Goal: Task Accomplishment & Management: Use online tool/utility

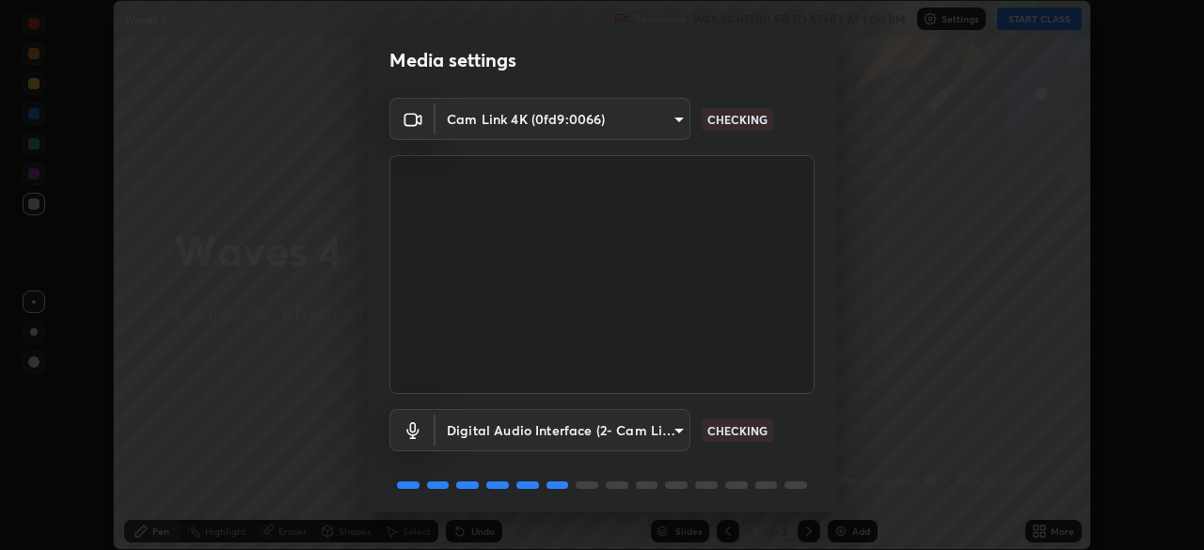
scroll to position [67, 0]
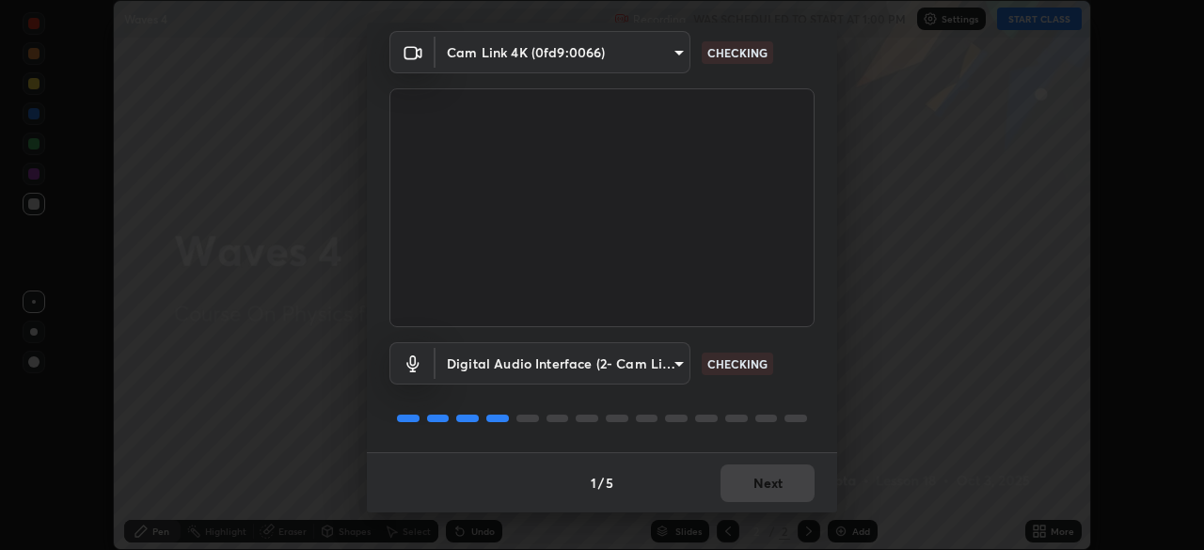
click at [757, 469] on div "1 / 5 Next" at bounding box center [602, 483] width 470 height 60
click at [756, 476] on div "1 / 5 Next" at bounding box center [602, 483] width 470 height 60
click at [757, 476] on div "1 / 5 Next" at bounding box center [602, 483] width 470 height 60
click at [757, 480] on div "1 / 5 Next" at bounding box center [602, 483] width 470 height 60
click at [757, 483] on div "1 / 5 Next" at bounding box center [602, 483] width 470 height 60
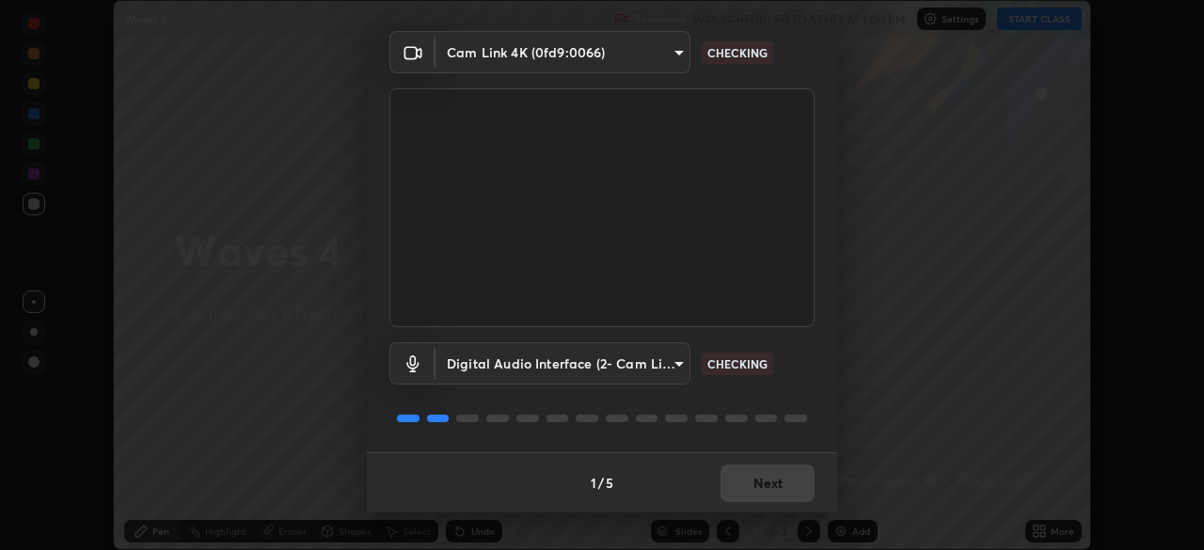
click at [756, 483] on div "1 / 5 Next" at bounding box center [602, 483] width 470 height 60
click at [755, 485] on div "1 / 5 Next" at bounding box center [602, 483] width 470 height 60
click at [755, 484] on div "1 / 5 Next" at bounding box center [602, 483] width 470 height 60
click at [756, 481] on div "1 / 5 Next" at bounding box center [602, 483] width 470 height 60
click at [787, 492] on div "1 / 5 Next" at bounding box center [602, 483] width 470 height 60
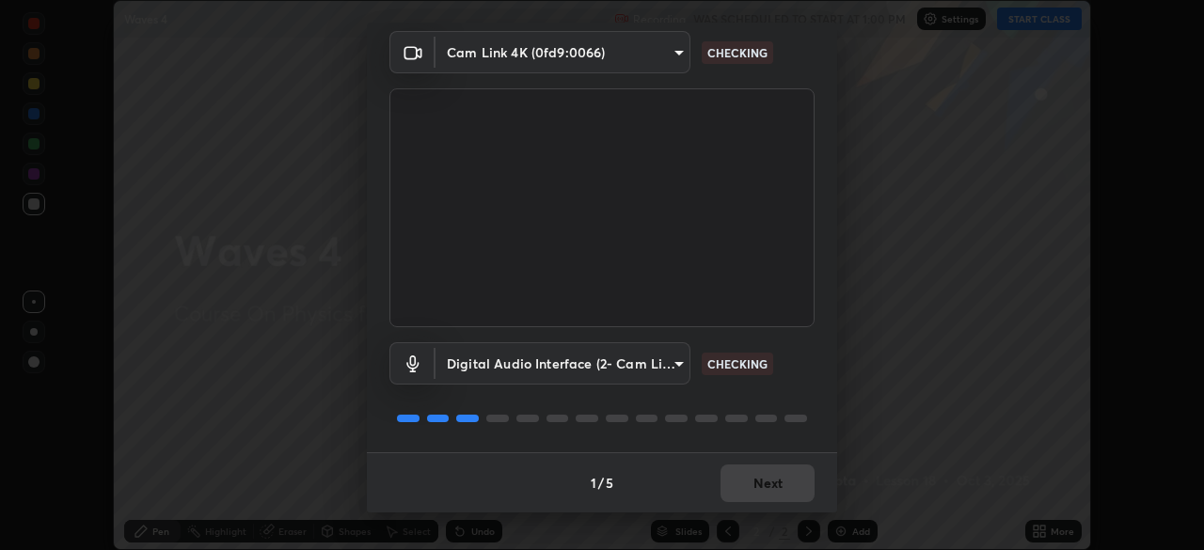
click at [787, 488] on div "1 / 5 Next" at bounding box center [602, 483] width 470 height 60
click at [789, 486] on div "1 / 5 Next" at bounding box center [602, 483] width 470 height 60
click at [785, 491] on div "1 / 5 Next" at bounding box center [602, 483] width 470 height 60
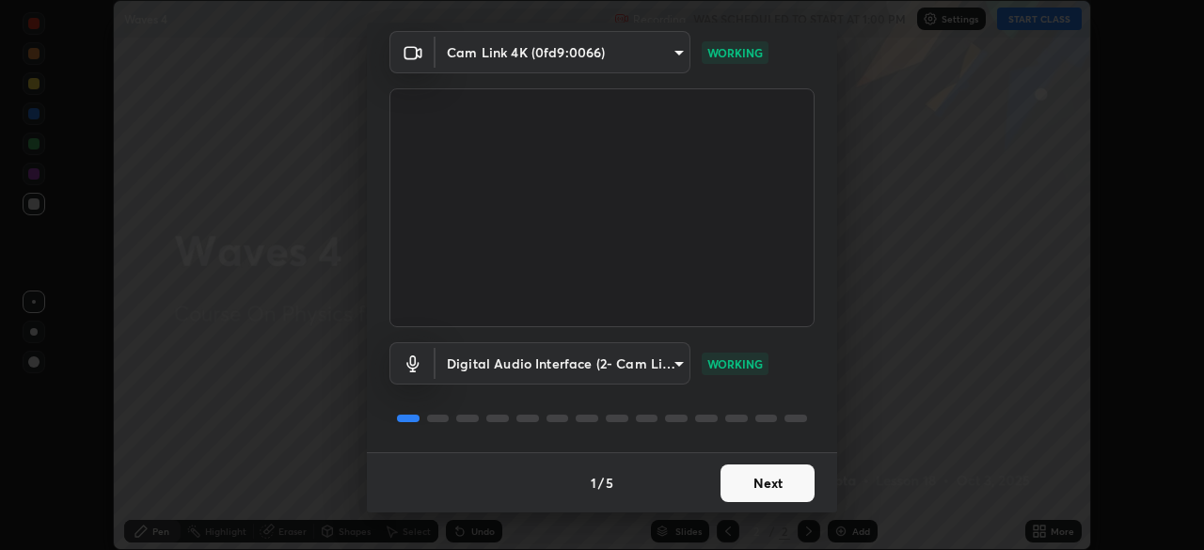
click at [768, 492] on button "Next" at bounding box center [768, 484] width 94 height 38
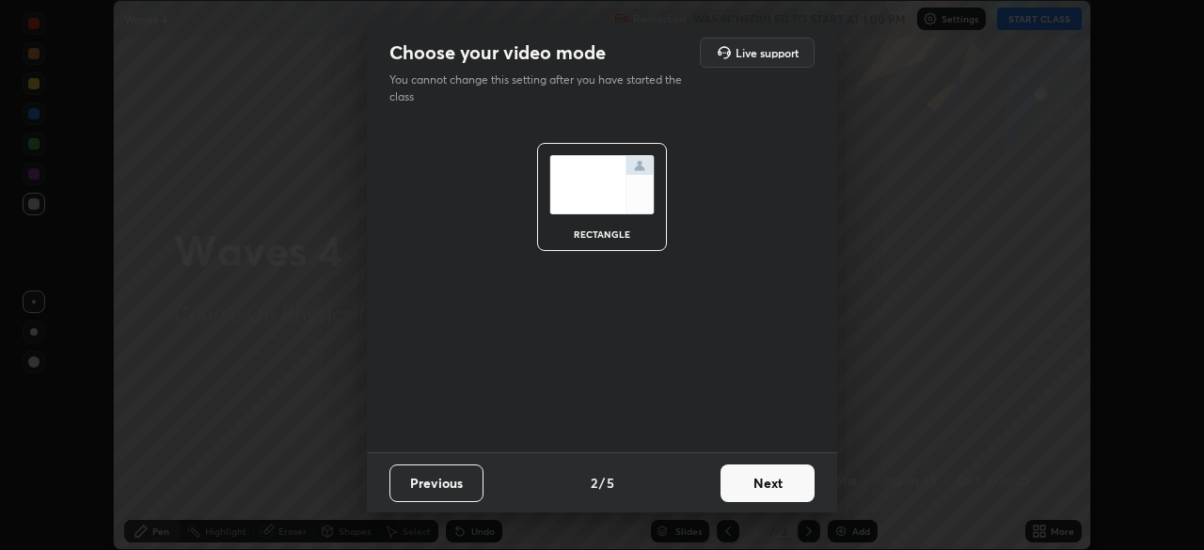
scroll to position [0, 0]
click at [773, 489] on button "Next" at bounding box center [768, 484] width 94 height 38
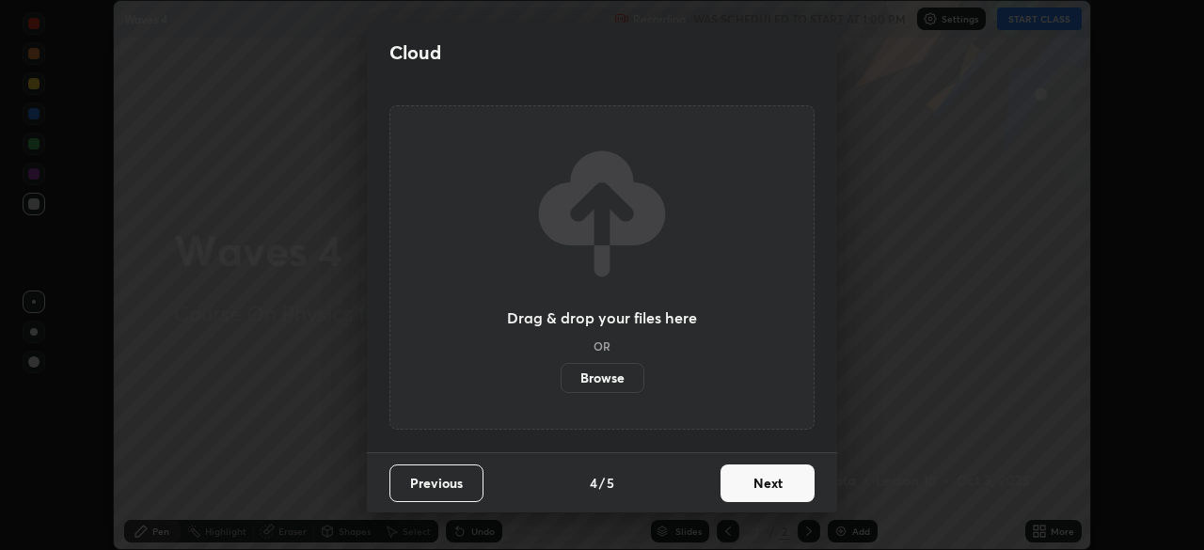
click at [784, 487] on button "Next" at bounding box center [768, 484] width 94 height 38
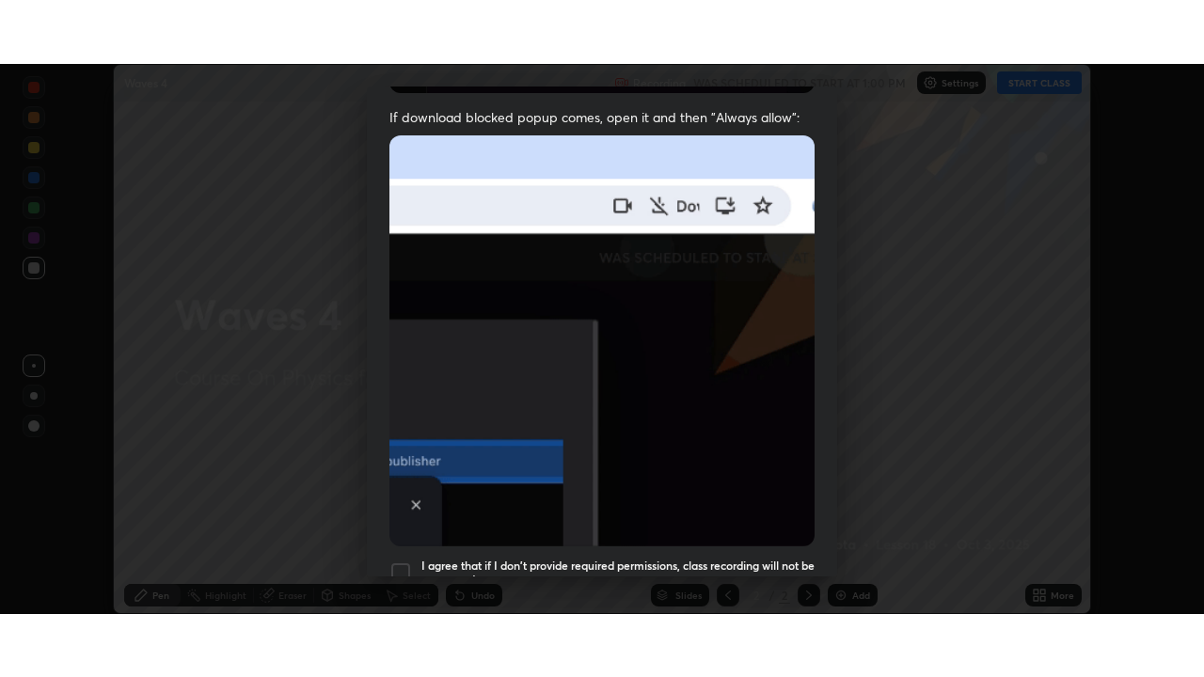
scroll to position [451, 0]
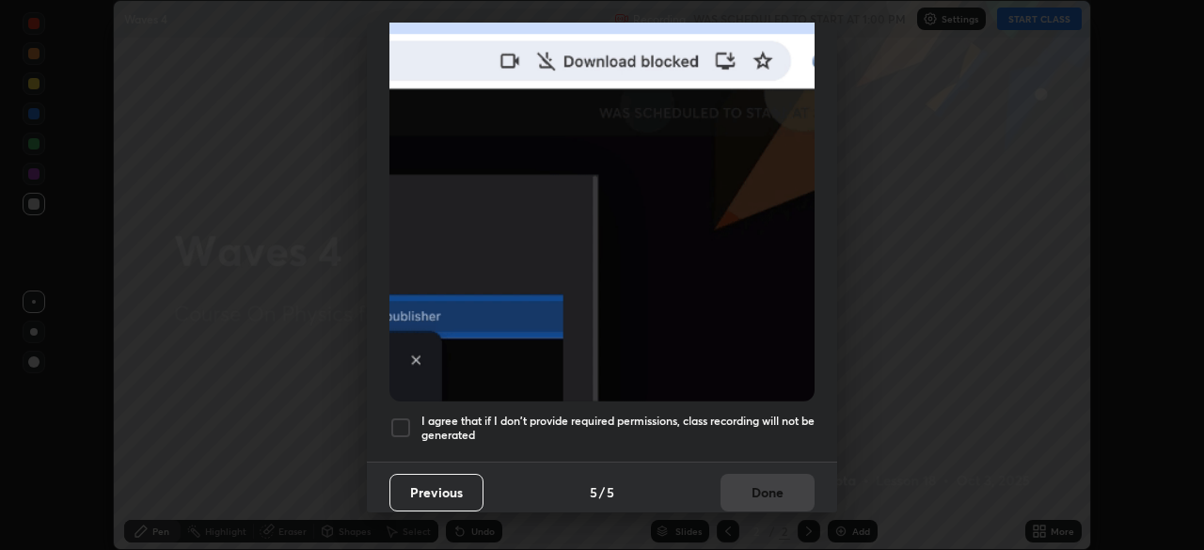
click at [777, 422] on h5 "I agree that if I don't provide required permissions, class recording will not …" at bounding box center [618, 428] width 393 height 29
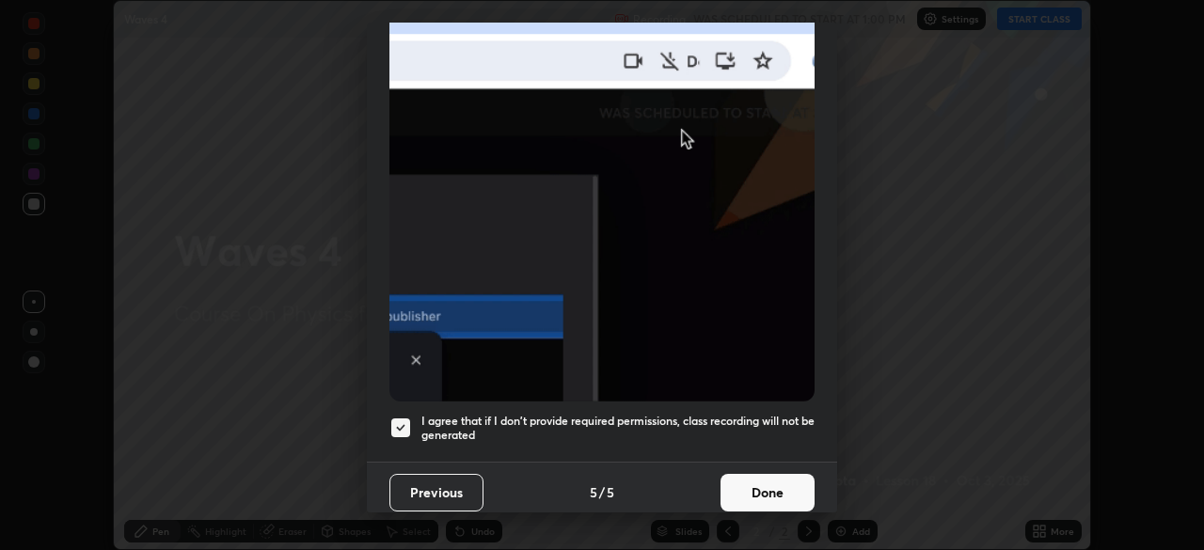
click at [782, 477] on button "Done" at bounding box center [768, 493] width 94 height 38
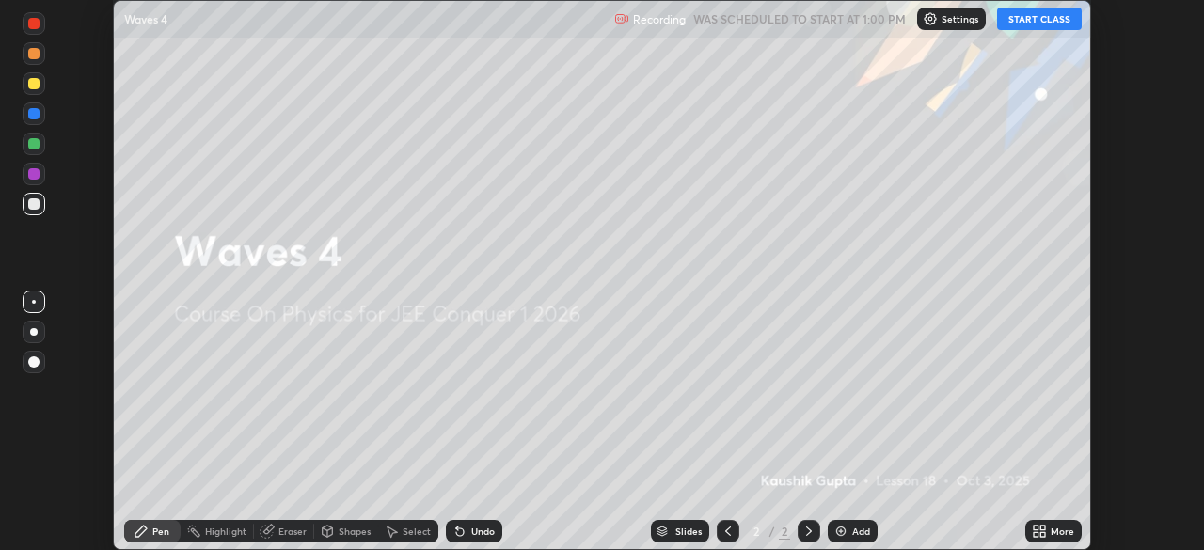
click at [1043, 533] on icon at bounding box center [1043, 535] width 5 height 5
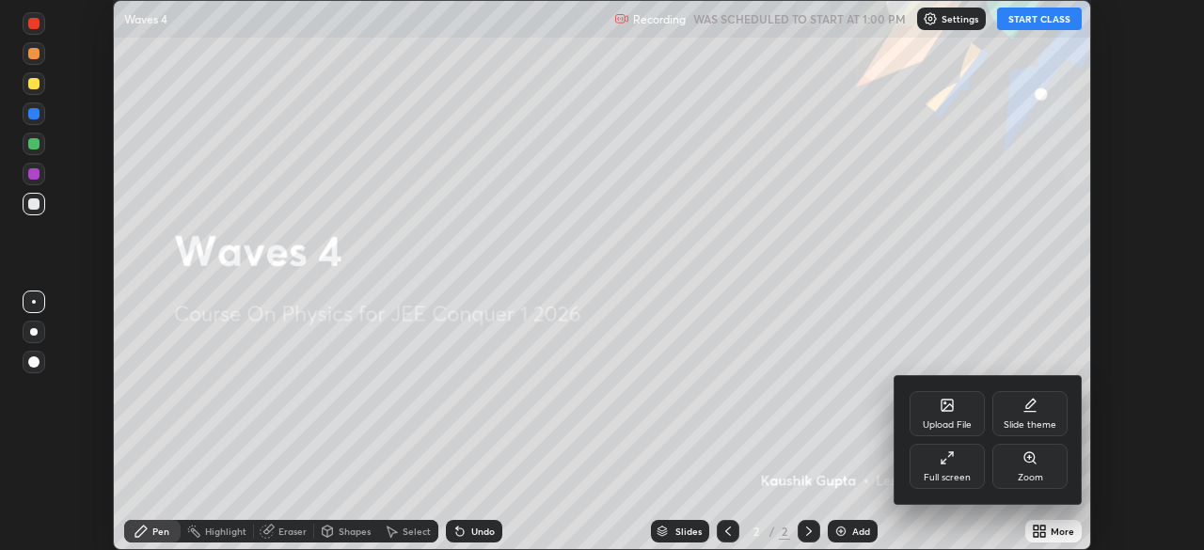
click at [961, 473] on div "Full screen" at bounding box center [947, 477] width 47 height 9
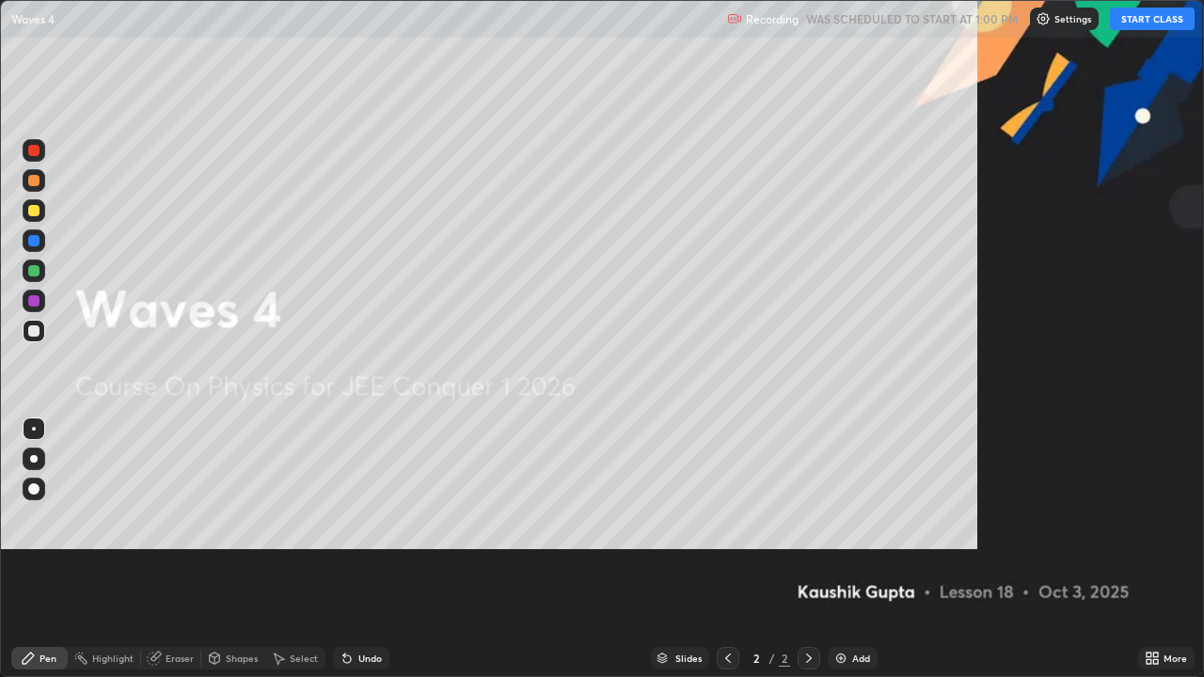
scroll to position [677, 1204]
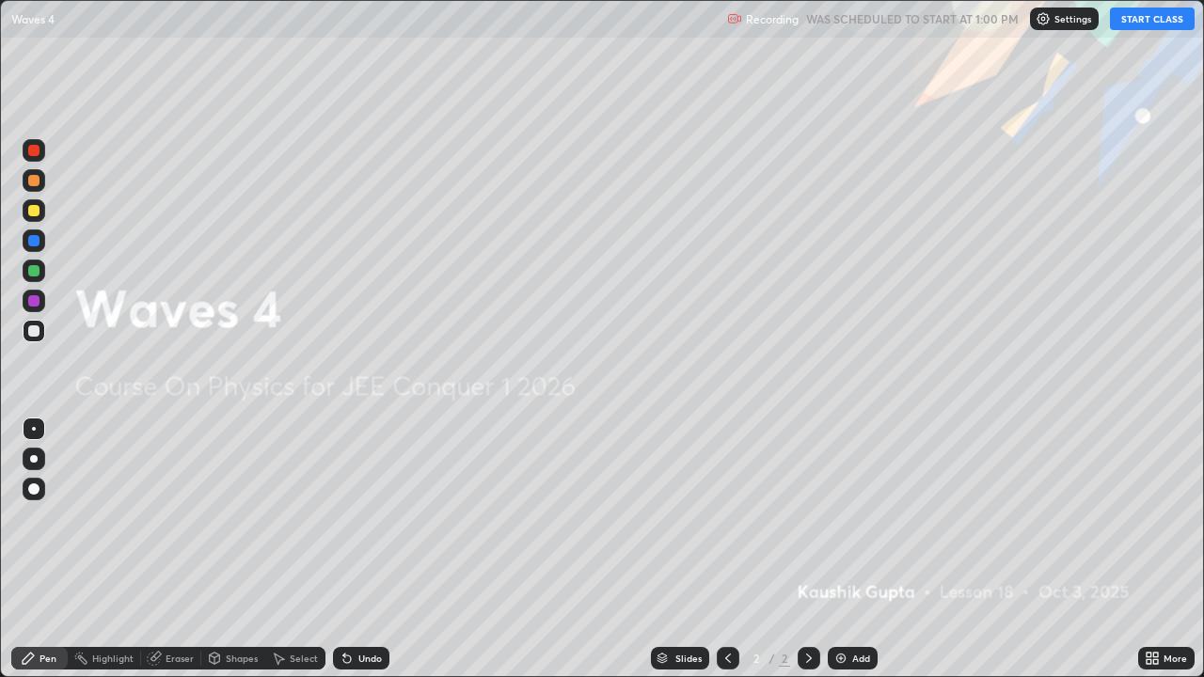
click at [1137, 25] on button "START CLASS" at bounding box center [1152, 19] width 85 height 23
click at [856, 549] on div "Add" at bounding box center [861, 658] width 18 height 9
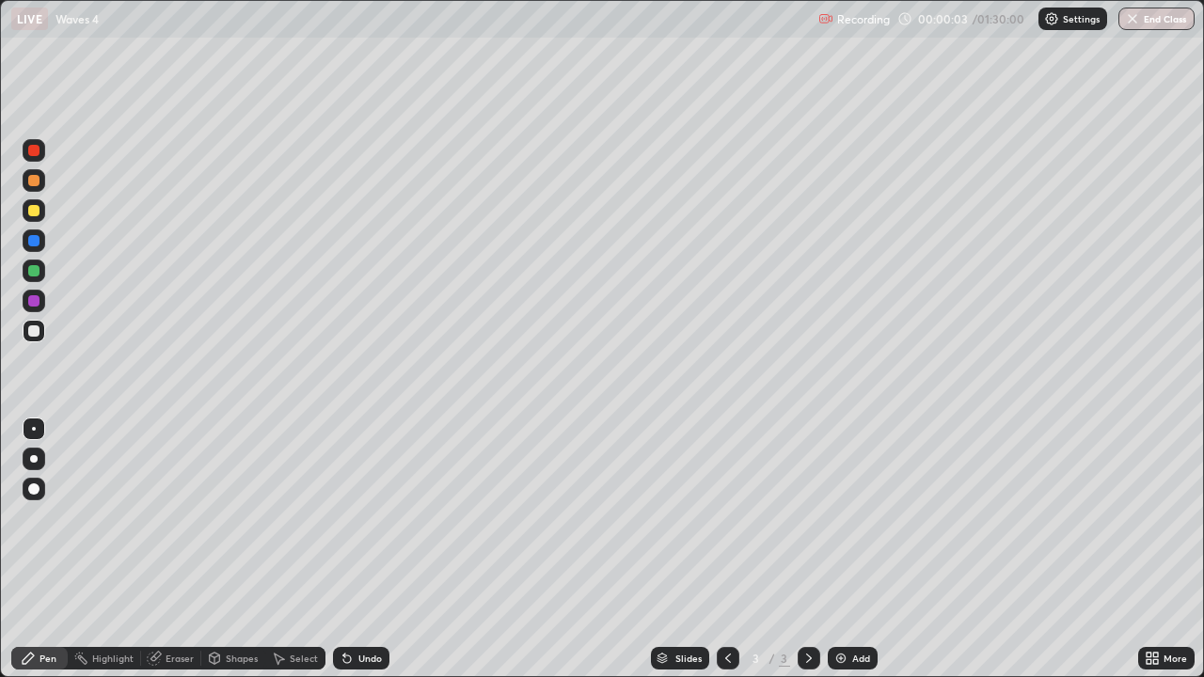
click at [30, 209] on div at bounding box center [33, 210] width 11 height 11
click at [37, 153] on div at bounding box center [33, 150] width 11 height 11
click at [367, 549] on div "Undo" at bounding box center [370, 658] width 24 height 9
click at [366, 549] on div "Undo" at bounding box center [370, 658] width 24 height 9
click at [290, 549] on div "Select" at bounding box center [304, 658] width 28 height 9
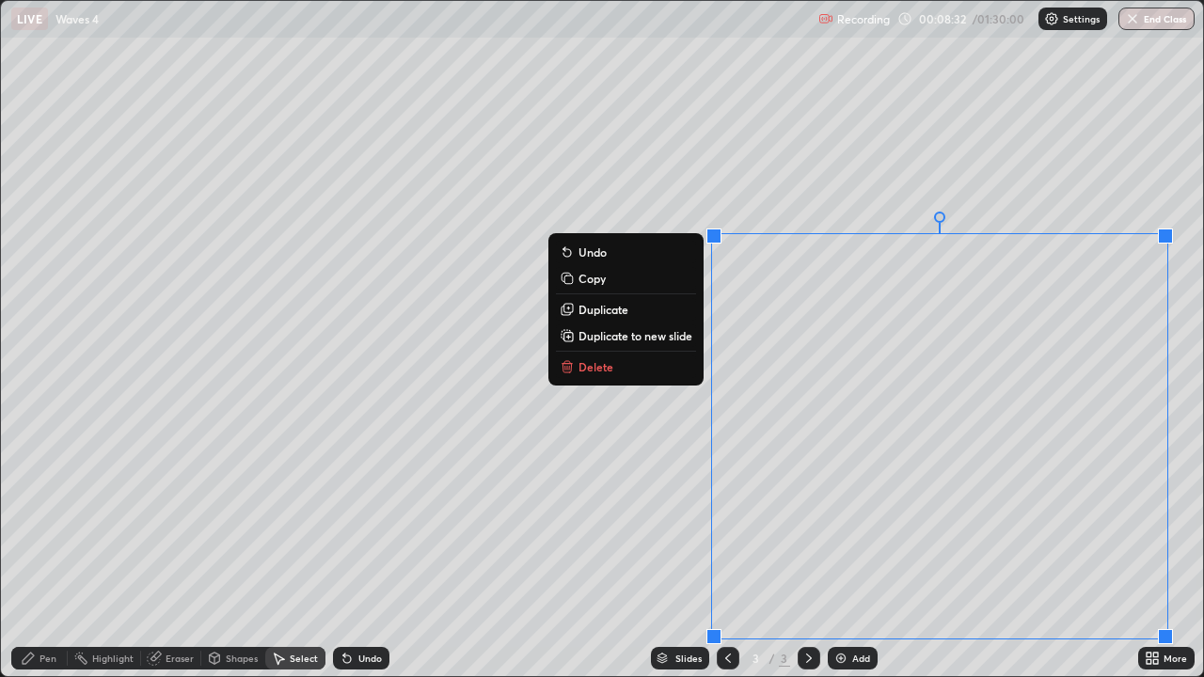
click at [657, 336] on p "Duplicate to new slide" at bounding box center [636, 335] width 114 height 15
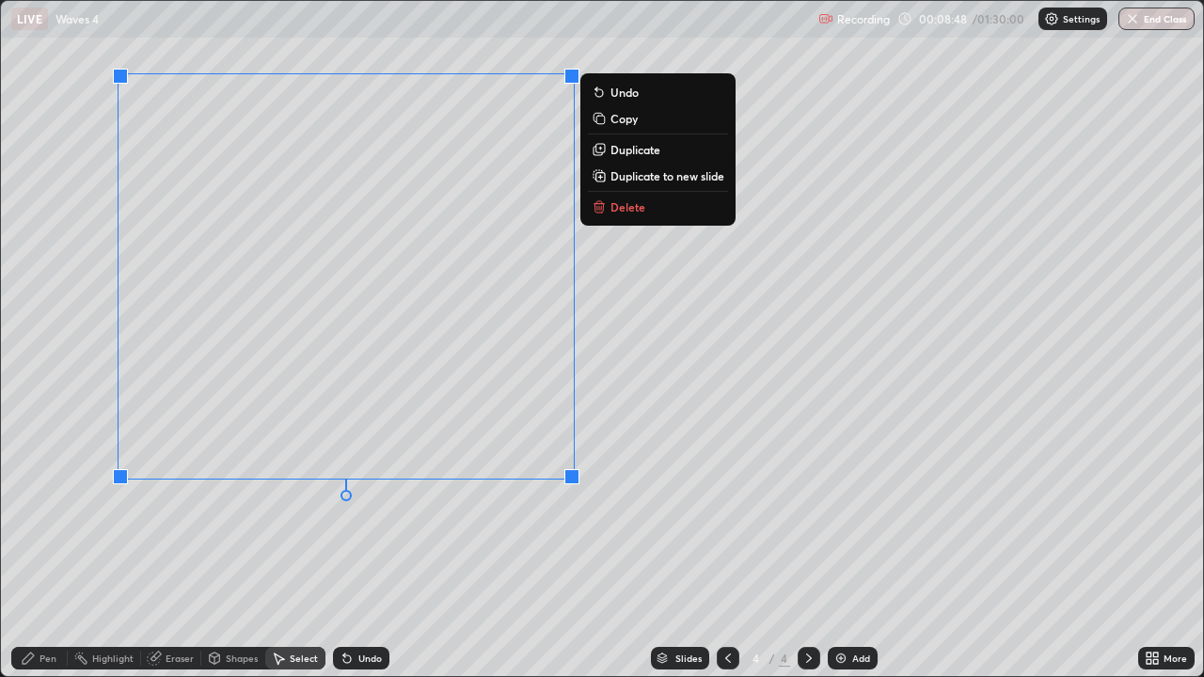
click at [726, 549] on icon at bounding box center [728, 658] width 15 height 15
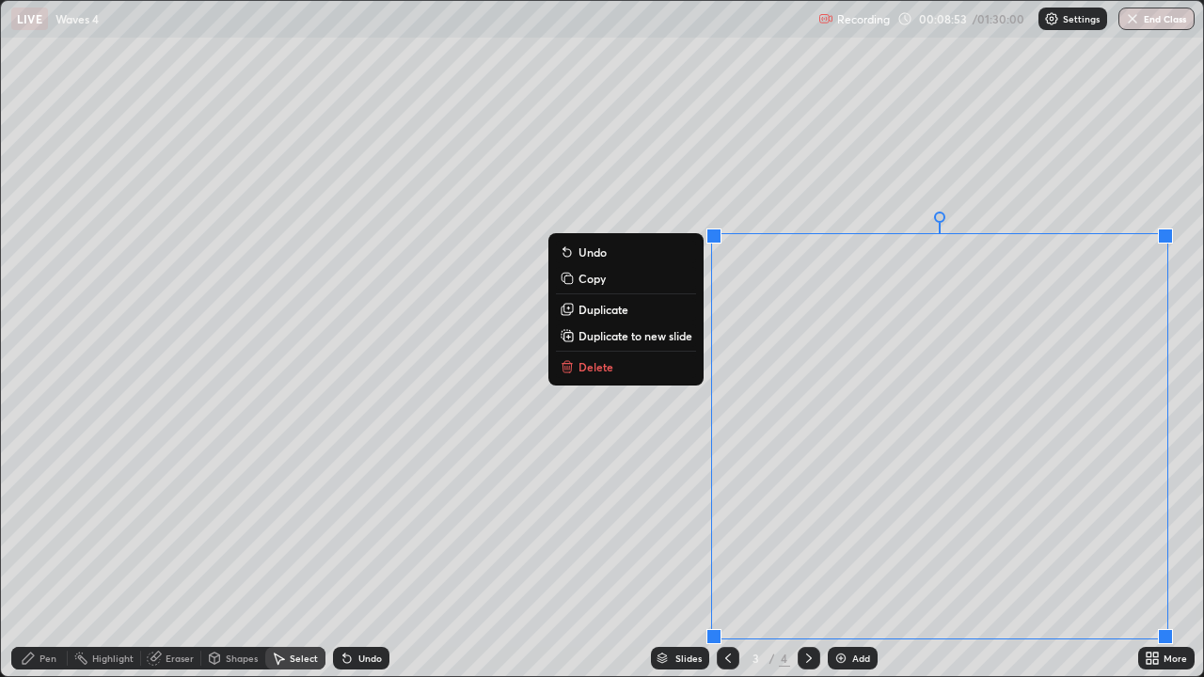
click at [607, 370] on p "Delete" at bounding box center [596, 366] width 35 height 15
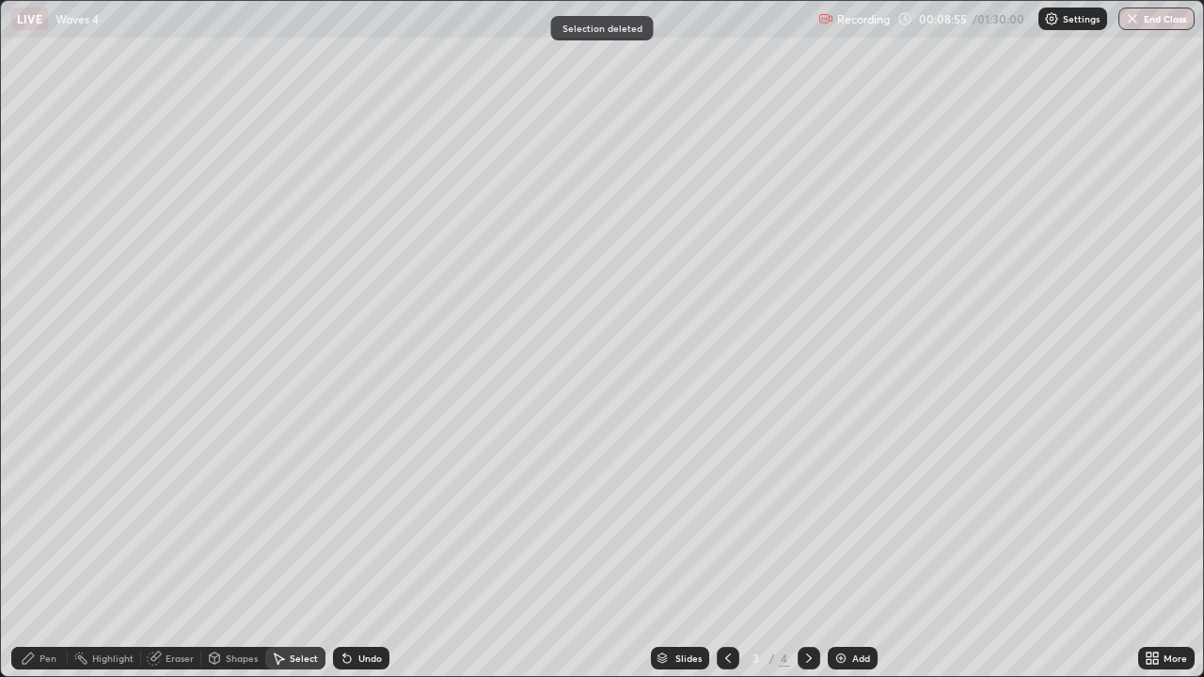
click at [38, 549] on div "Pen" at bounding box center [39, 658] width 56 height 23
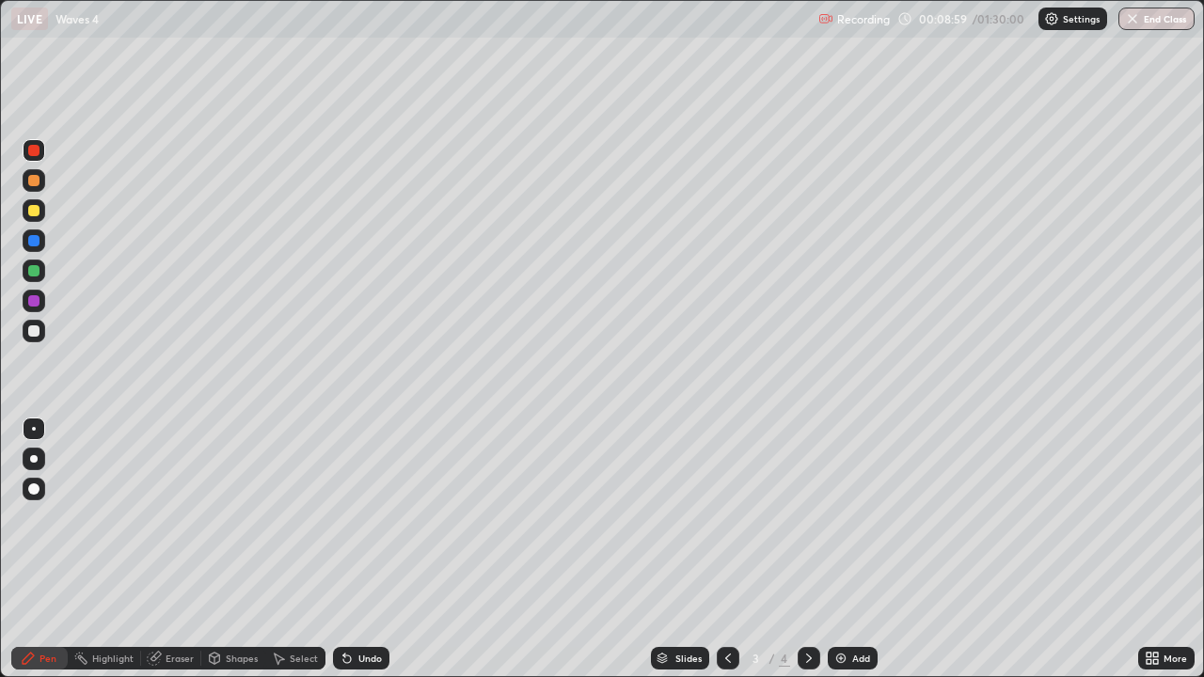
click at [38, 183] on div at bounding box center [33, 180] width 11 height 11
click at [34, 216] on div at bounding box center [34, 210] width 23 height 23
click at [846, 549] on img at bounding box center [841, 658] width 15 height 15
click at [45, 333] on div at bounding box center [34, 331] width 30 height 30
click at [34, 215] on div at bounding box center [33, 210] width 11 height 11
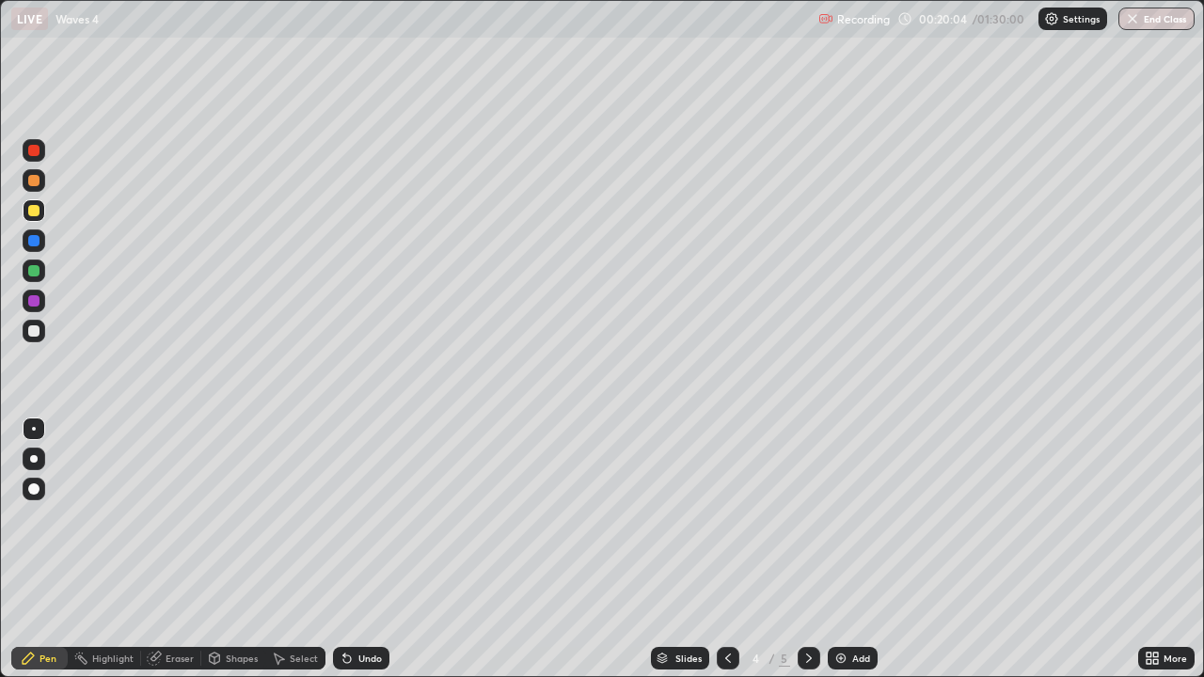
click at [30, 178] on div at bounding box center [33, 180] width 11 height 11
click at [359, 549] on div "Undo" at bounding box center [361, 658] width 56 height 23
click at [372, 549] on div "Undo" at bounding box center [370, 658] width 24 height 9
click at [366, 549] on div "Undo" at bounding box center [361, 658] width 56 height 23
click at [34, 214] on div at bounding box center [33, 210] width 11 height 11
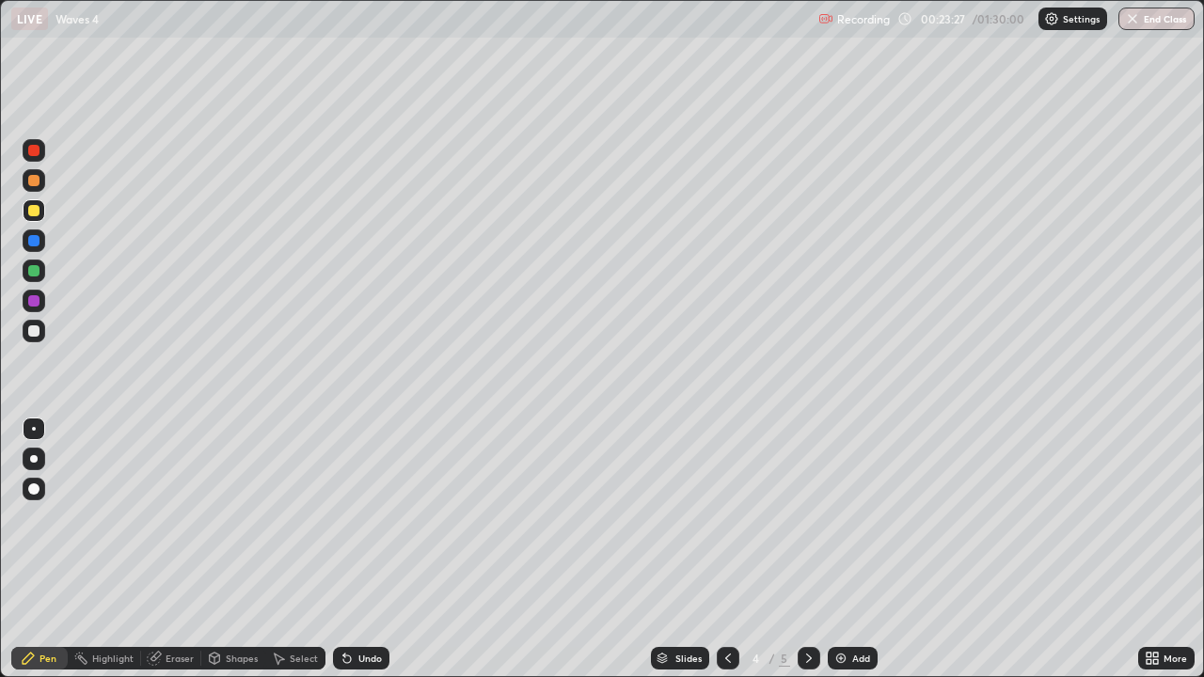
click at [726, 549] on icon at bounding box center [728, 658] width 15 height 15
click at [806, 549] on icon at bounding box center [809, 658] width 15 height 15
click at [28, 301] on div at bounding box center [33, 300] width 11 height 11
click at [363, 549] on div "Undo" at bounding box center [361, 658] width 56 height 23
click at [355, 549] on div "Undo" at bounding box center [361, 658] width 56 height 23
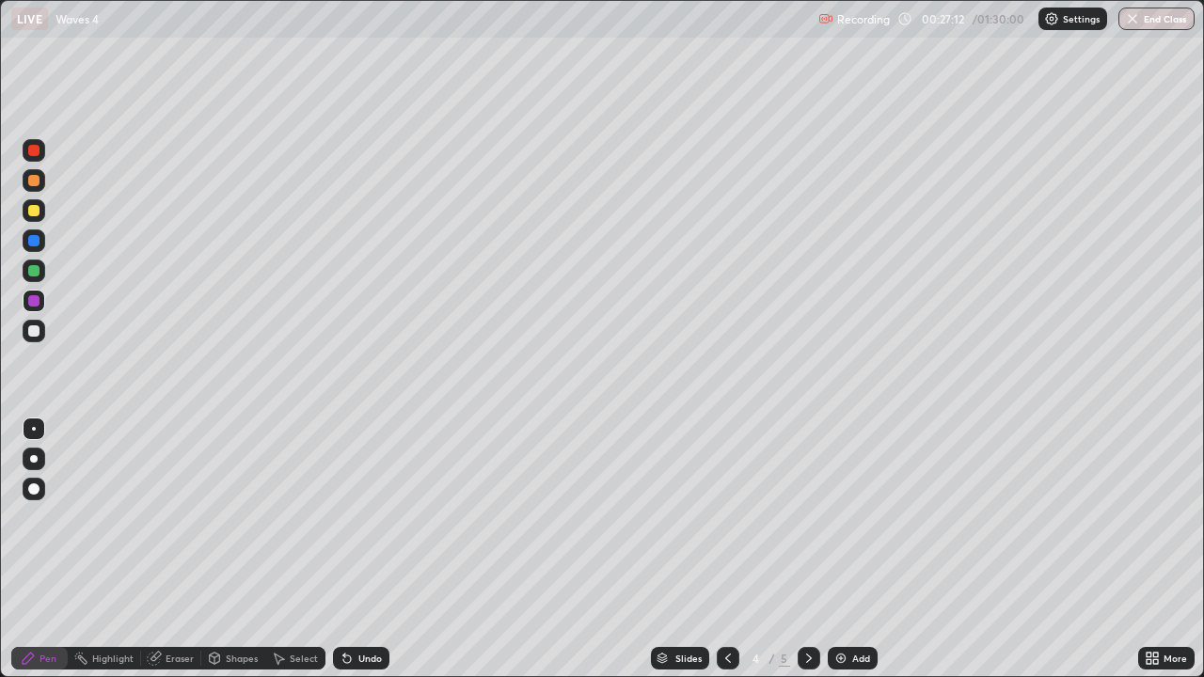
click at [809, 549] on icon at bounding box center [809, 658] width 15 height 15
click at [32, 181] on div at bounding box center [33, 180] width 11 height 11
click at [358, 549] on div "Undo" at bounding box center [370, 658] width 24 height 9
click at [38, 243] on div at bounding box center [33, 240] width 11 height 11
click at [31, 299] on div at bounding box center [33, 300] width 11 height 11
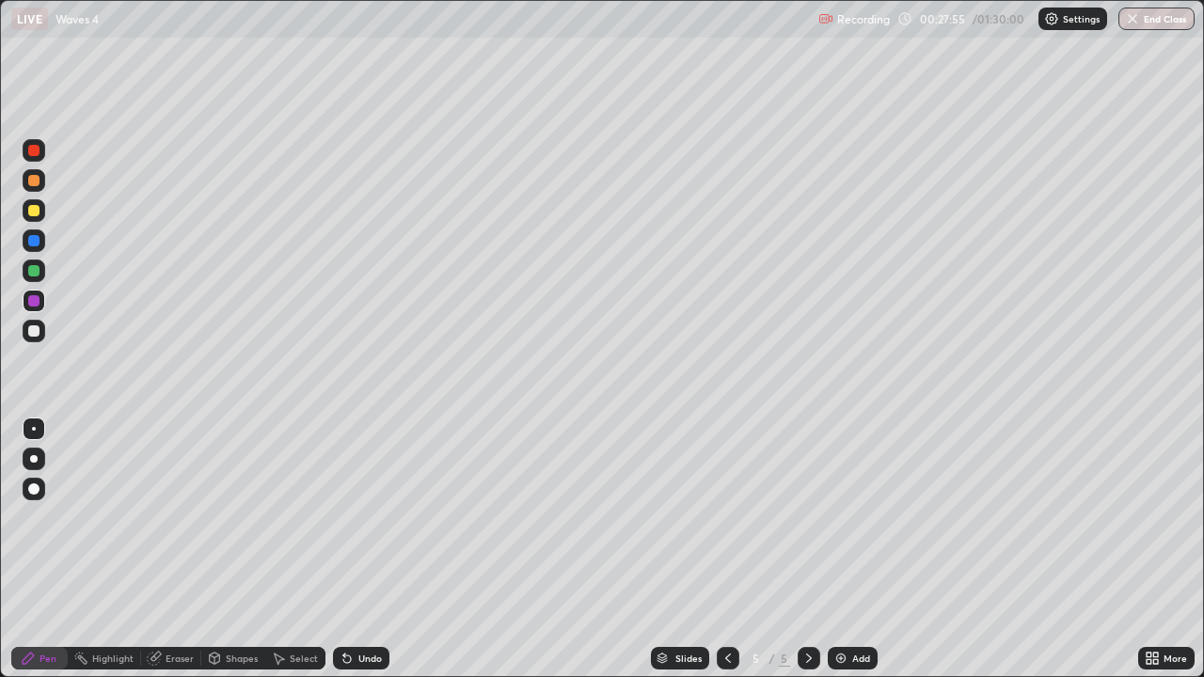
click at [365, 549] on div "Undo" at bounding box center [370, 658] width 24 height 9
click at [35, 279] on div at bounding box center [34, 271] width 23 height 23
click at [848, 549] on div "Add" at bounding box center [853, 658] width 50 height 23
click at [35, 214] on div at bounding box center [33, 210] width 11 height 11
click at [37, 239] on div at bounding box center [33, 240] width 11 height 11
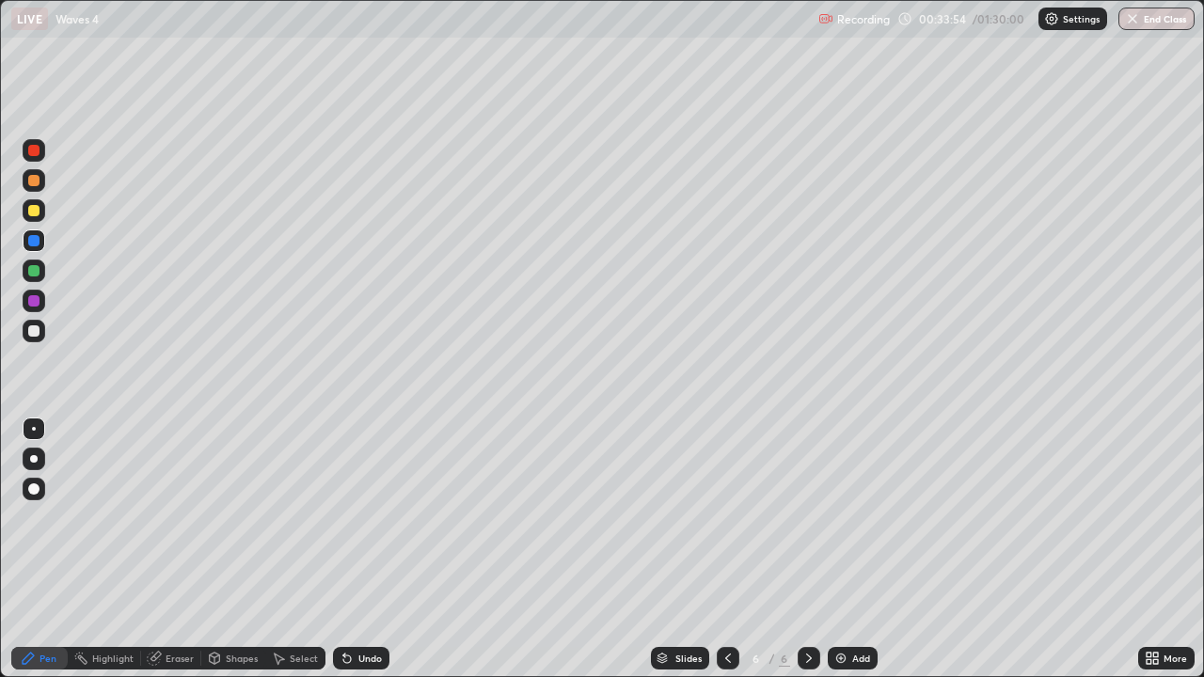
click at [155, 549] on icon at bounding box center [154, 659] width 12 height 12
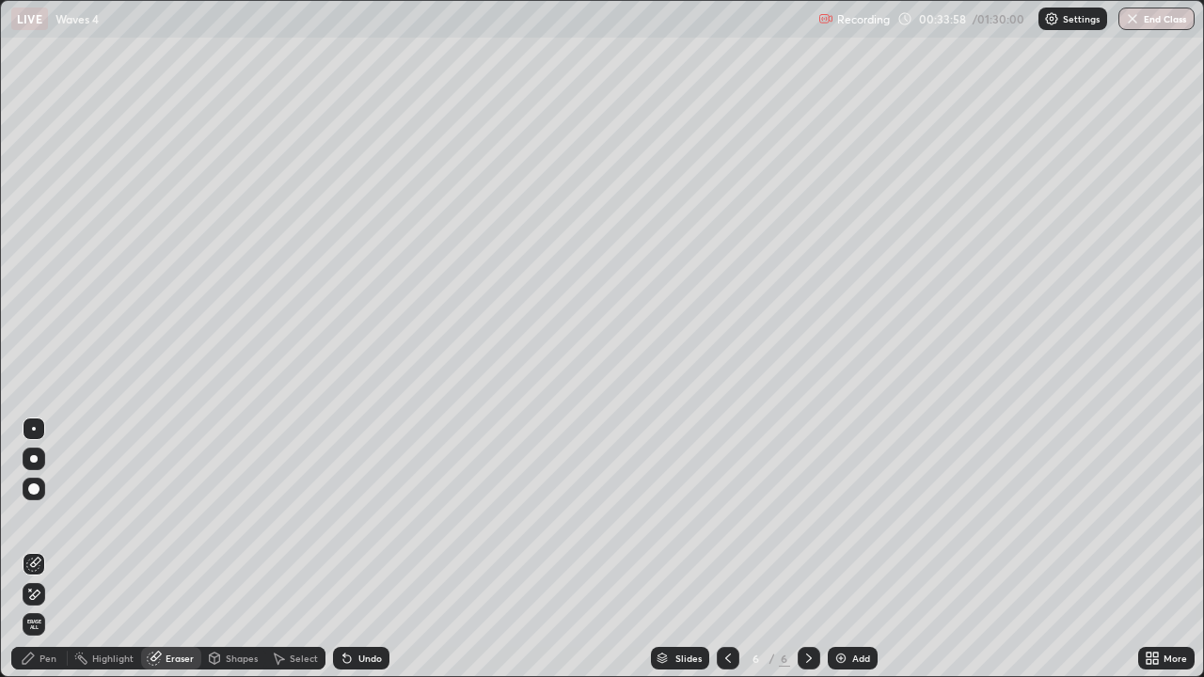
click at [28, 549] on icon at bounding box center [28, 658] width 11 height 11
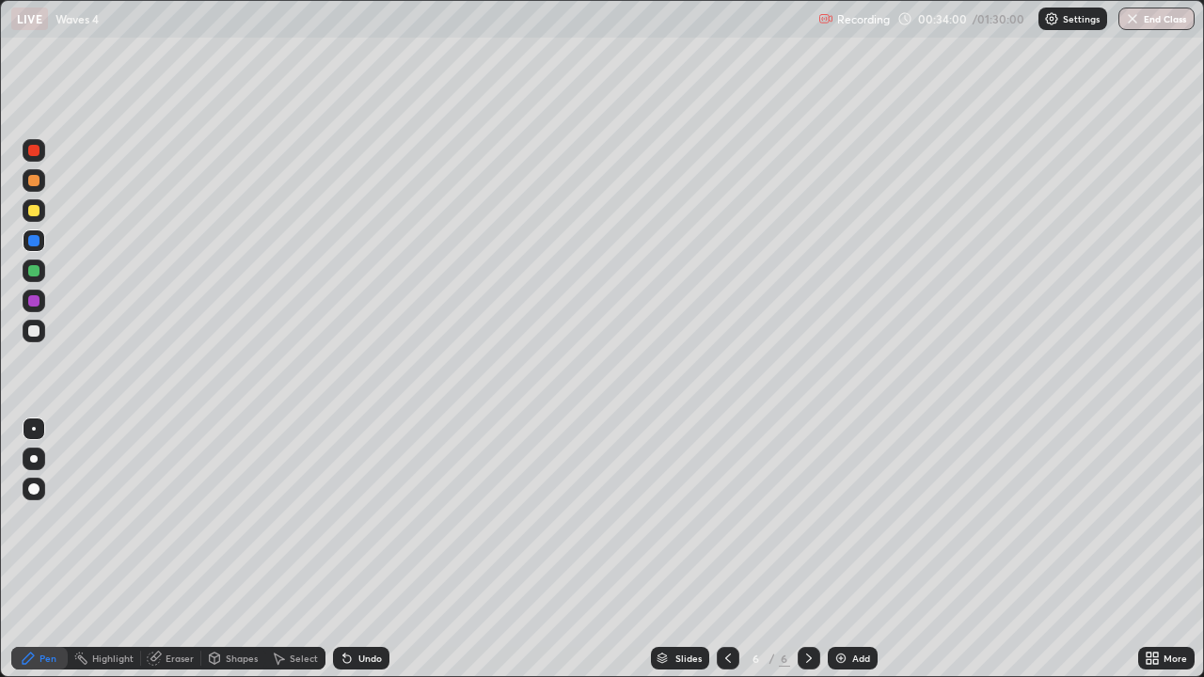
click at [31, 242] on div at bounding box center [33, 240] width 11 height 11
click at [33, 272] on div at bounding box center [33, 270] width 11 height 11
click at [29, 213] on div at bounding box center [33, 210] width 11 height 11
click at [32, 151] on div at bounding box center [33, 150] width 11 height 11
click at [366, 549] on div "Undo" at bounding box center [361, 658] width 56 height 23
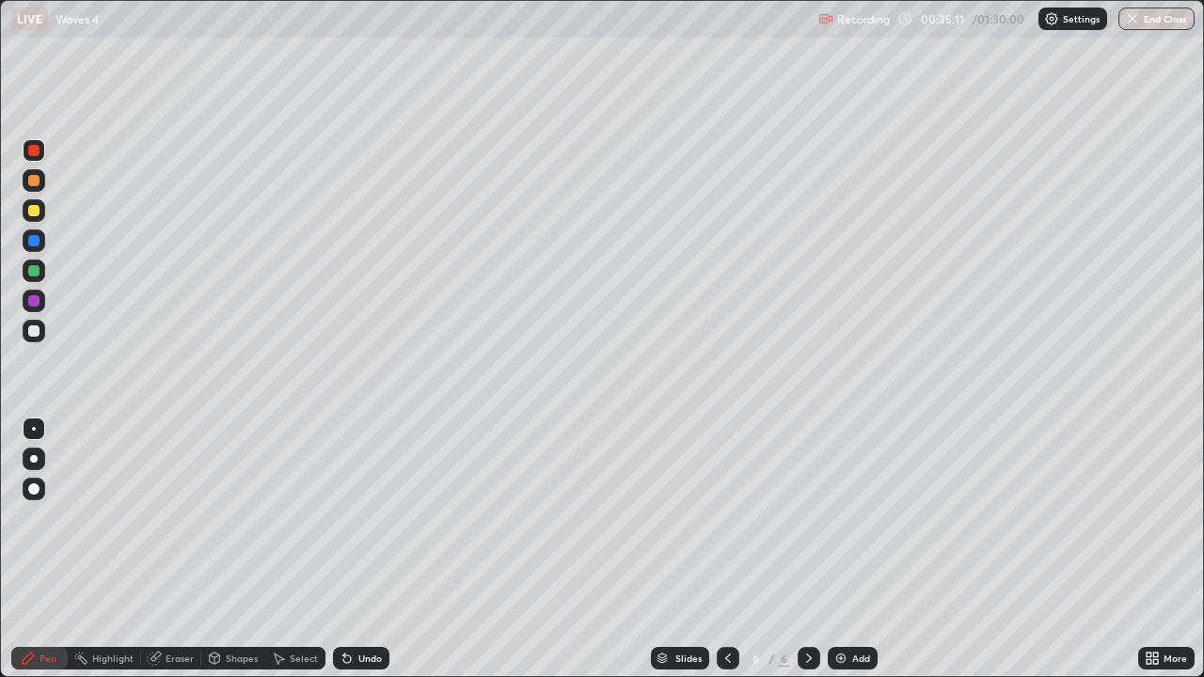
click at [363, 549] on div "Undo" at bounding box center [370, 658] width 24 height 9
click at [37, 304] on div at bounding box center [33, 300] width 11 height 11
click at [33, 215] on div at bounding box center [33, 210] width 11 height 11
click at [31, 304] on div at bounding box center [33, 300] width 11 height 11
click at [370, 549] on div "Undo" at bounding box center [361, 658] width 56 height 23
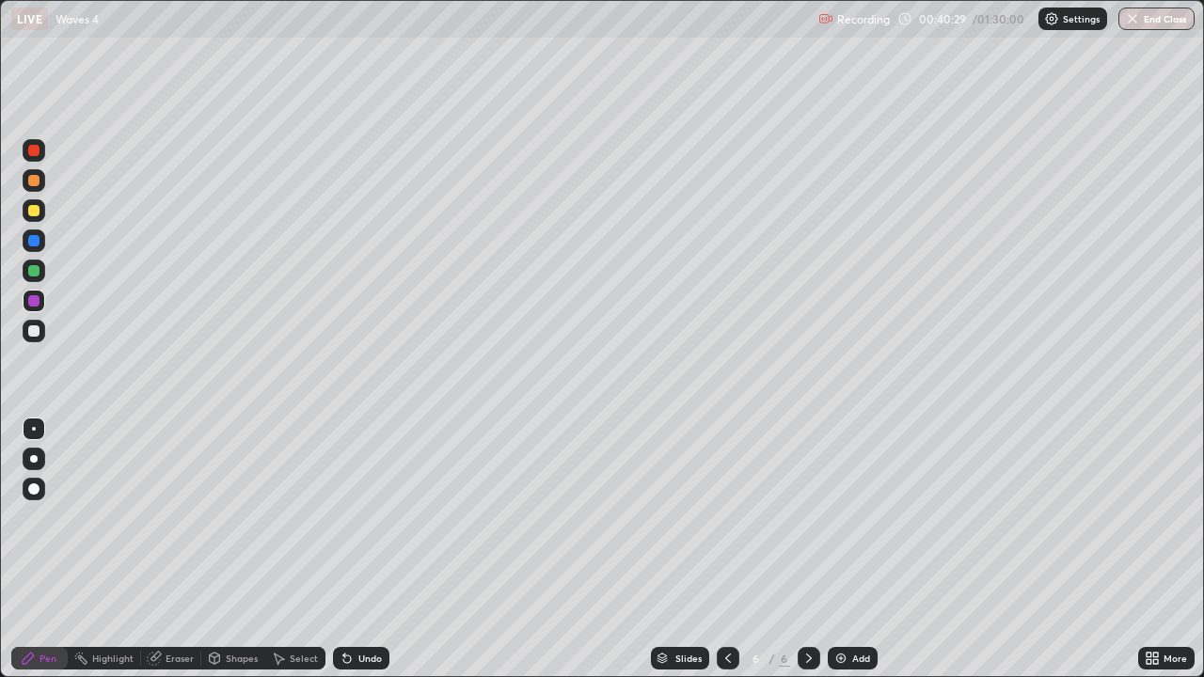
click at [25, 334] on div at bounding box center [34, 331] width 23 height 23
click at [301, 549] on div "Select" at bounding box center [304, 658] width 28 height 9
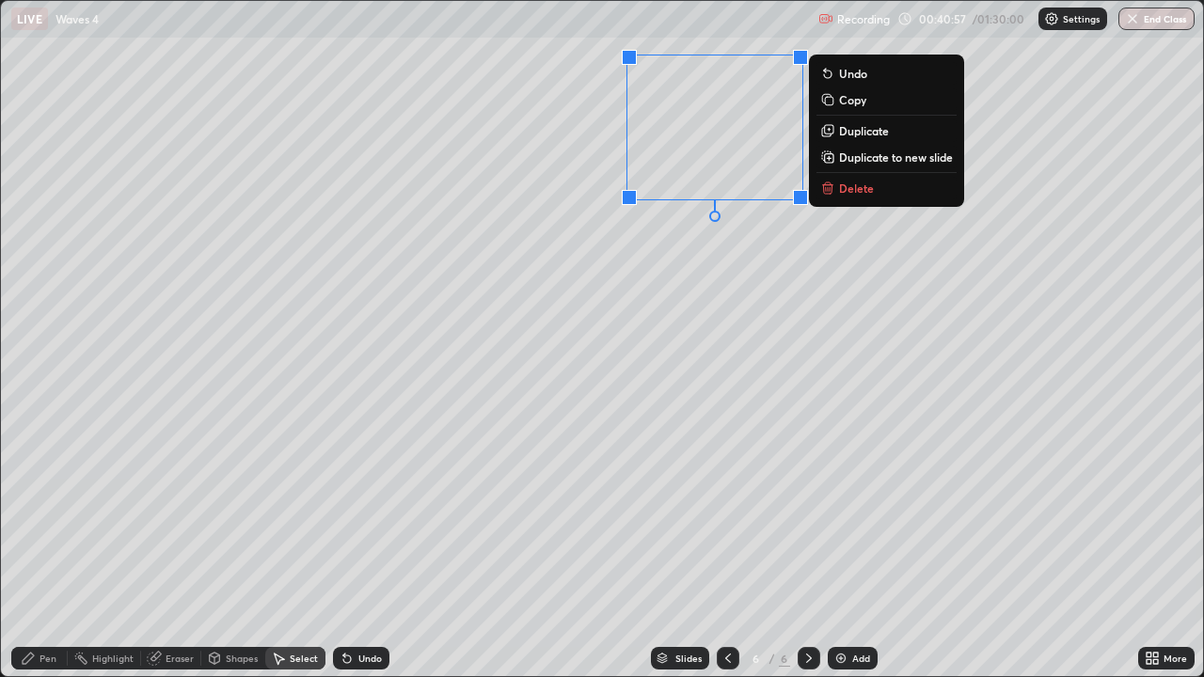
click at [52, 549] on div "Pen" at bounding box center [48, 658] width 17 height 9
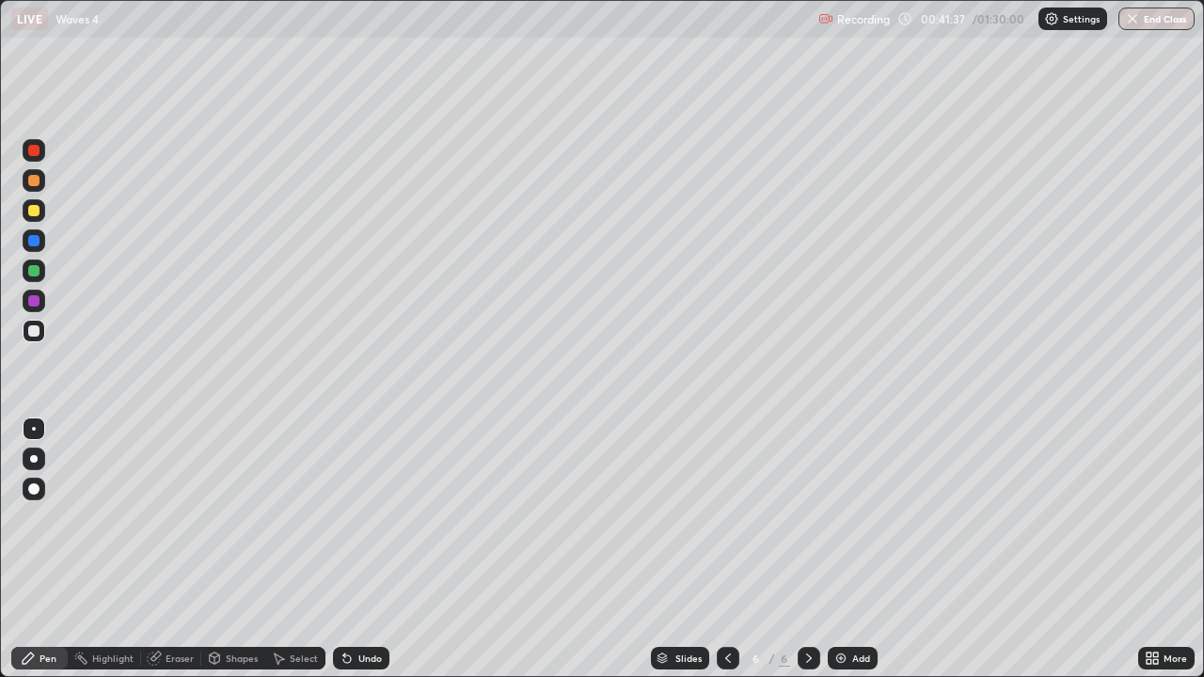
click at [368, 549] on div "Undo" at bounding box center [370, 658] width 24 height 9
click at [358, 549] on div "Undo" at bounding box center [361, 658] width 56 height 23
click at [358, 549] on div "Undo" at bounding box center [370, 658] width 24 height 9
click at [353, 549] on div "Undo" at bounding box center [361, 658] width 56 height 23
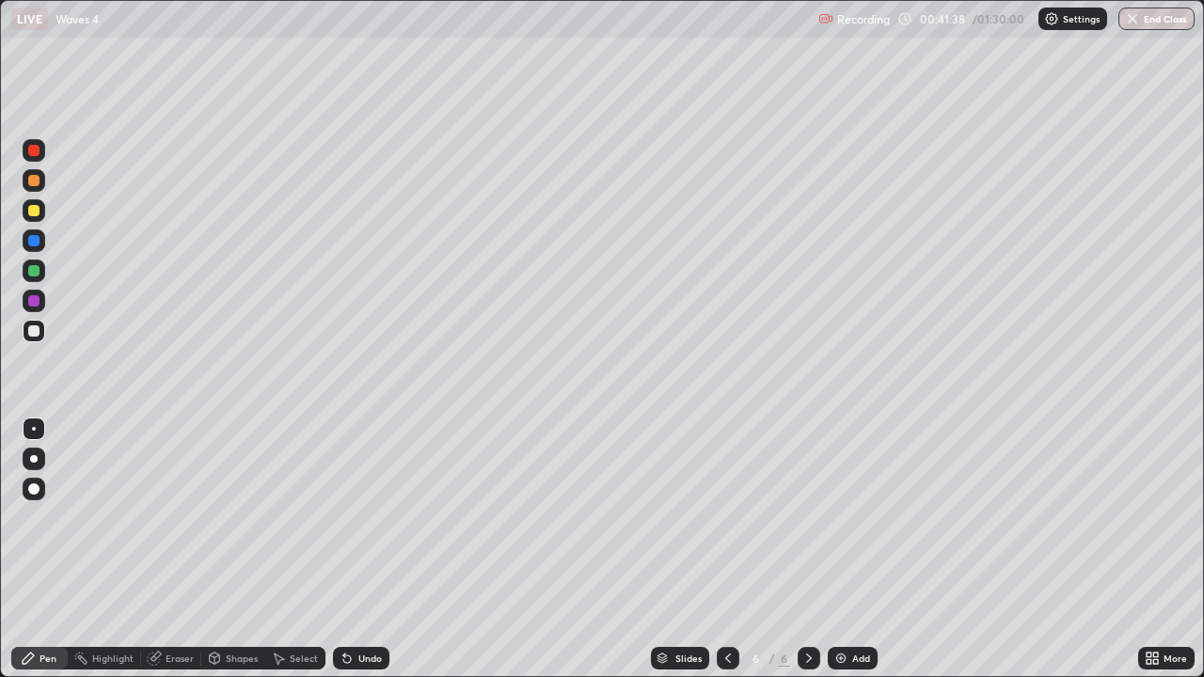
click at [349, 549] on icon at bounding box center [347, 658] width 15 height 15
click at [343, 549] on icon at bounding box center [344, 655] width 2 height 2
click at [358, 549] on div "Undo" at bounding box center [370, 658] width 24 height 9
click at [37, 213] on div at bounding box center [33, 210] width 11 height 11
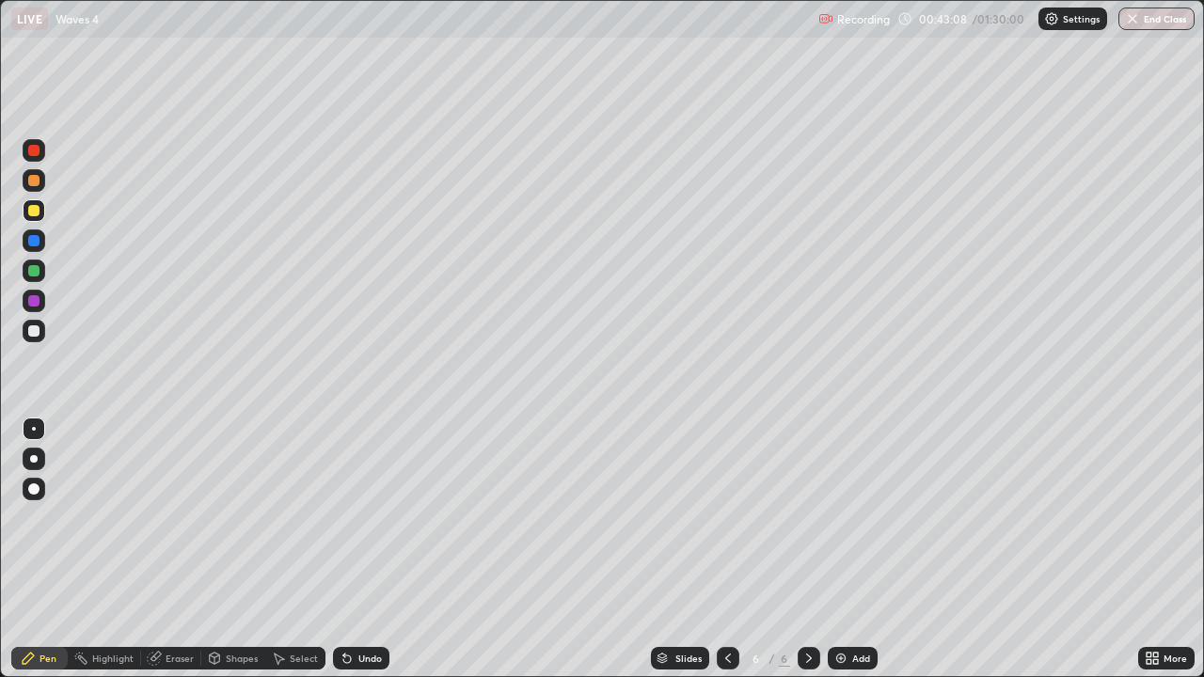
click at [31, 147] on div at bounding box center [33, 150] width 11 height 11
click at [35, 335] on div at bounding box center [33, 331] width 11 height 11
click at [35, 179] on div at bounding box center [33, 180] width 11 height 11
click at [179, 549] on div "Eraser" at bounding box center [180, 658] width 28 height 9
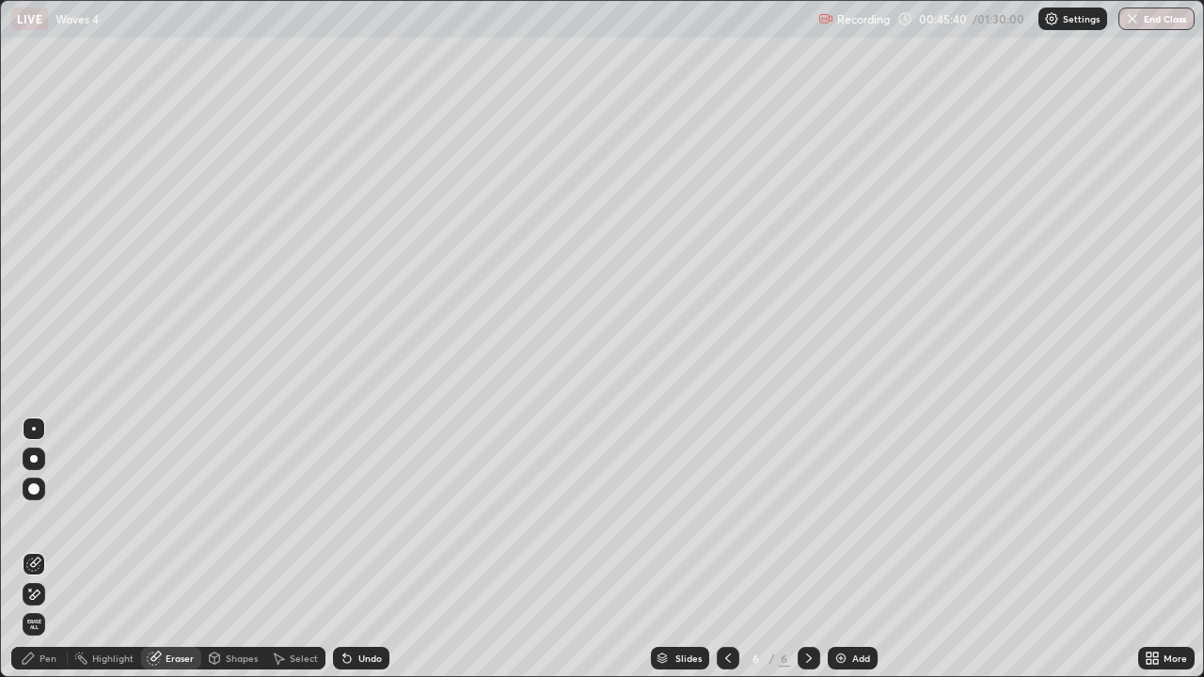
click at [44, 549] on div "Pen" at bounding box center [48, 658] width 17 height 9
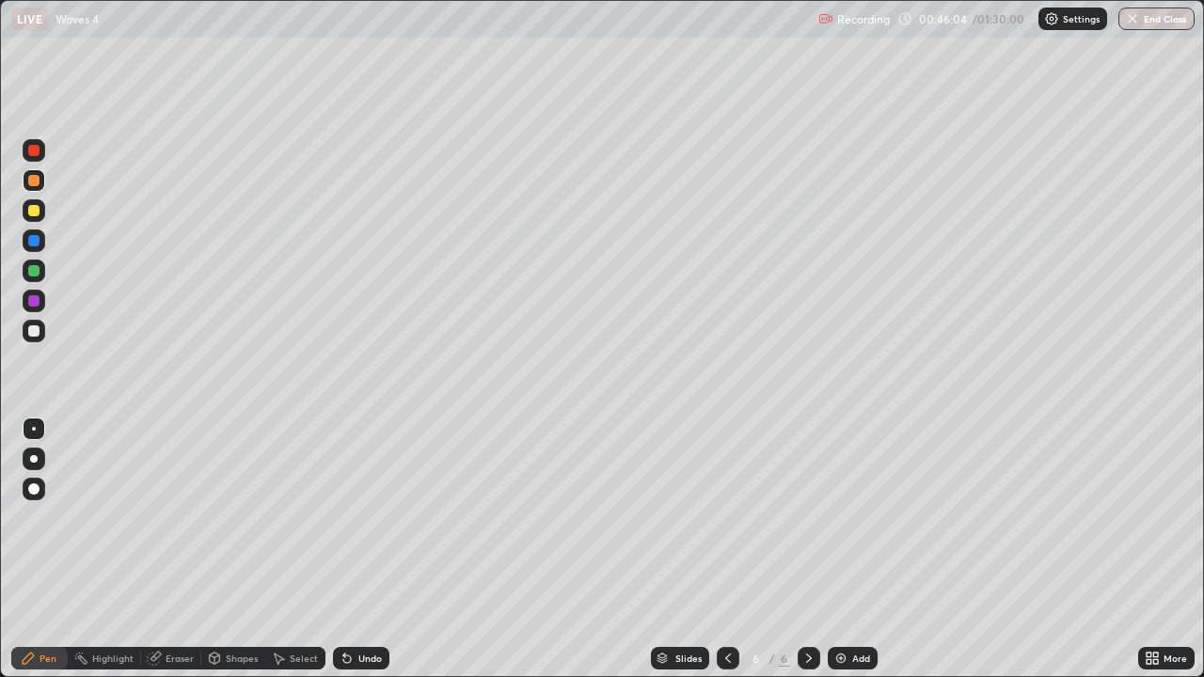
click at [859, 549] on div "Add" at bounding box center [861, 658] width 18 height 9
click at [29, 330] on div at bounding box center [33, 331] width 11 height 11
click at [42, 179] on div at bounding box center [34, 180] width 23 height 23
click at [343, 549] on icon at bounding box center [347, 660] width 8 height 8
click at [33, 298] on div at bounding box center [33, 300] width 11 height 11
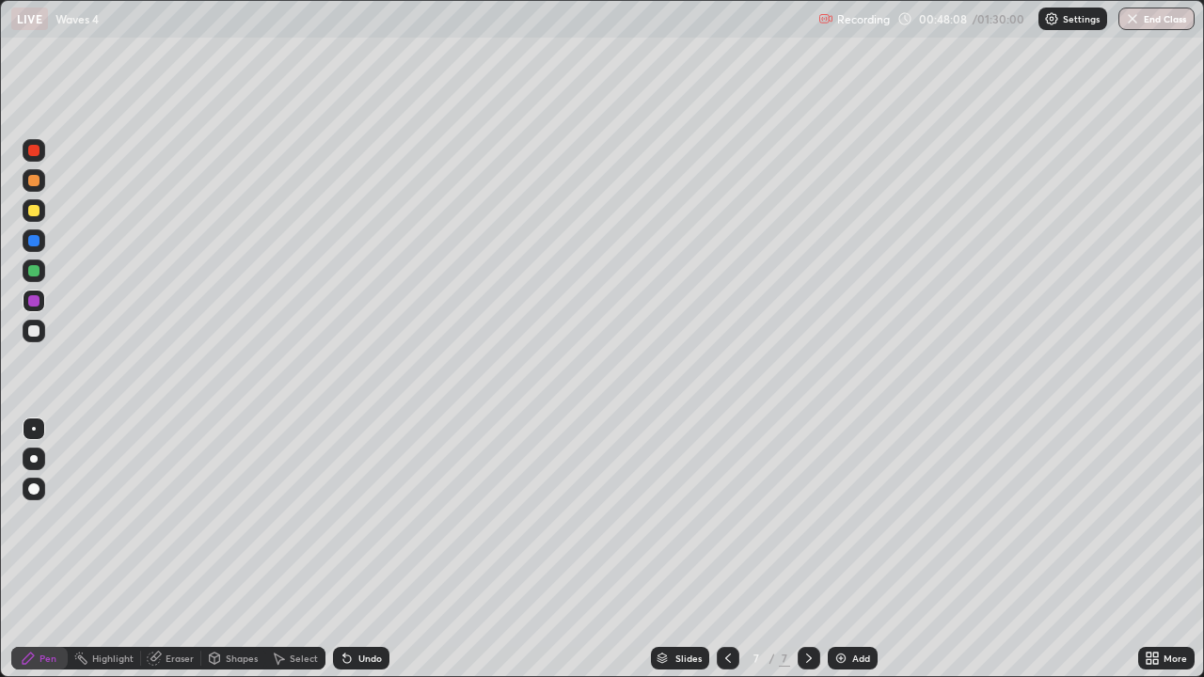
click at [32, 274] on div at bounding box center [33, 270] width 11 height 11
click at [725, 549] on icon at bounding box center [728, 658] width 6 height 9
click at [905, 549] on div "Slides 6 / 7 Add" at bounding box center [764, 659] width 749 height 38
click at [914, 549] on div "Slides 6 / 7 Add" at bounding box center [764, 659] width 749 height 38
click at [915, 549] on div "Slides 6 / 7 Add" at bounding box center [764, 659] width 749 height 38
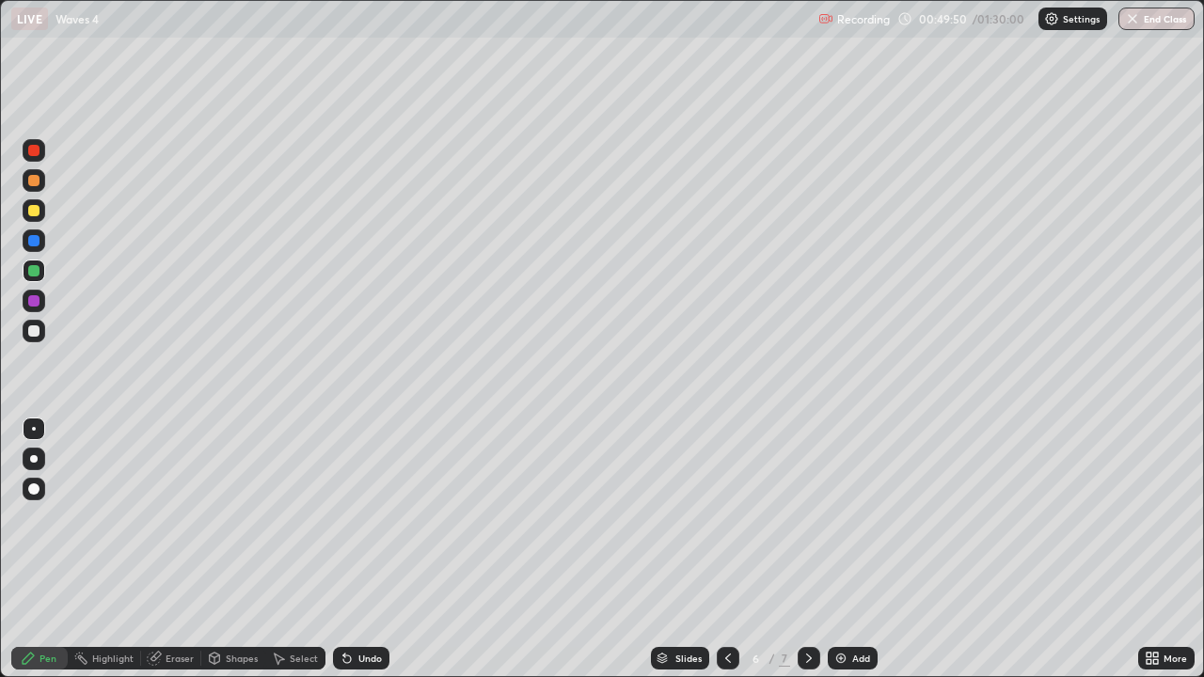
click at [911, 549] on div "Slides 6 / 7 Add" at bounding box center [764, 659] width 749 height 38
click at [912, 549] on div "Slides 6 / 7 Add" at bounding box center [764, 659] width 749 height 38
click at [899, 549] on div "Slides 6 / 7 Add" at bounding box center [764, 659] width 749 height 38
click at [905, 549] on div "Slides 6 / 7 Add" at bounding box center [764, 659] width 749 height 38
click at [913, 549] on div "Slides 6 / 7 Add" at bounding box center [764, 659] width 749 height 38
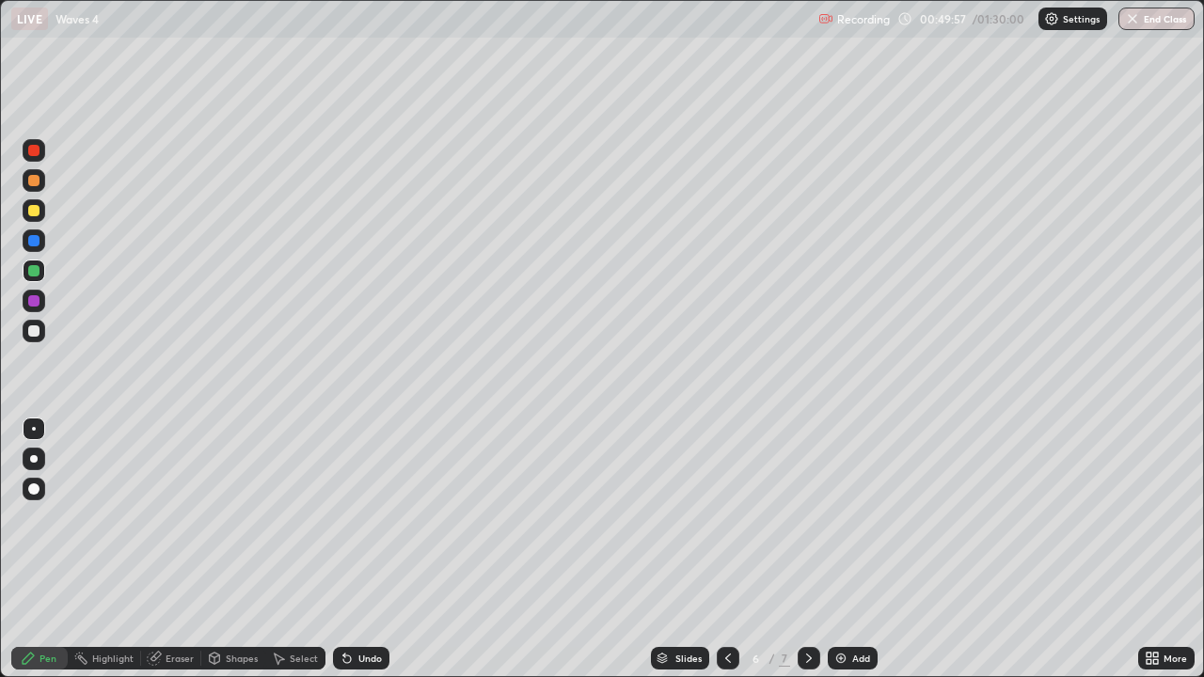
click at [807, 549] on icon at bounding box center [809, 658] width 15 height 15
click at [728, 549] on icon at bounding box center [728, 658] width 15 height 15
click at [811, 549] on icon at bounding box center [809, 658] width 15 height 15
click at [26, 328] on div at bounding box center [34, 331] width 23 height 23
click at [36, 212] on div at bounding box center [33, 210] width 11 height 11
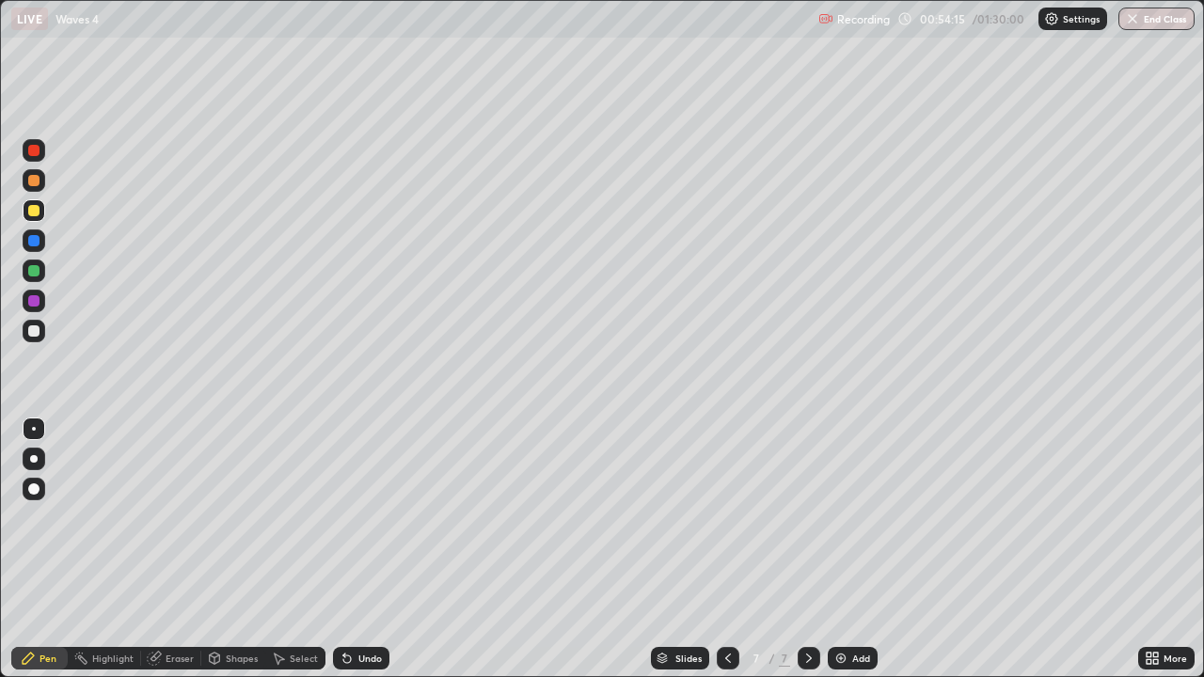
click at [725, 549] on icon at bounding box center [728, 658] width 15 height 15
click at [807, 549] on icon at bounding box center [809, 658] width 15 height 15
click at [31, 271] on div at bounding box center [33, 270] width 11 height 11
click at [32, 247] on div at bounding box center [34, 241] width 23 height 23
click at [869, 549] on div "Add" at bounding box center [853, 658] width 50 height 23
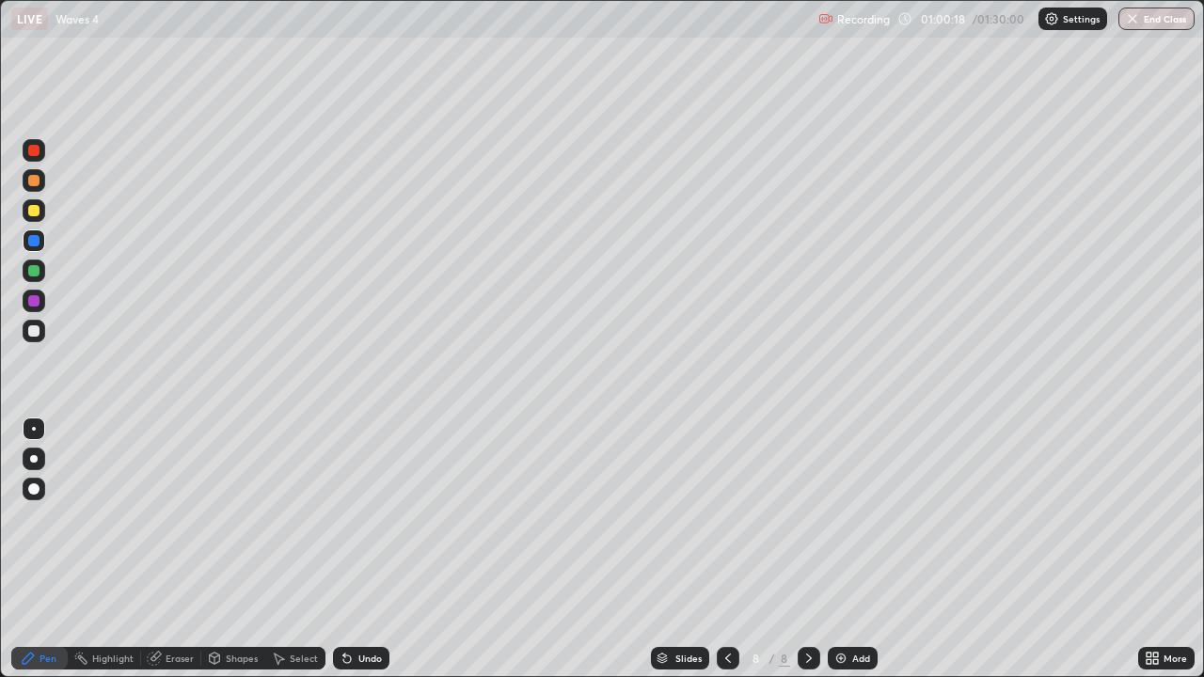
click at [40, 330] on div at bounding box center [34, 331] width 23 height 23
click at [34, 151] on div at bounding box center [33, 150] width 11 height 11
click at [27, 303] on div at bounding box center [34, 301] width 23 height 23
click at [40, 334] on div at bounding box center [34, 331] width 23 height 23
click at [838, 549] on img at bounding box center [841, 658] width 15 height 15
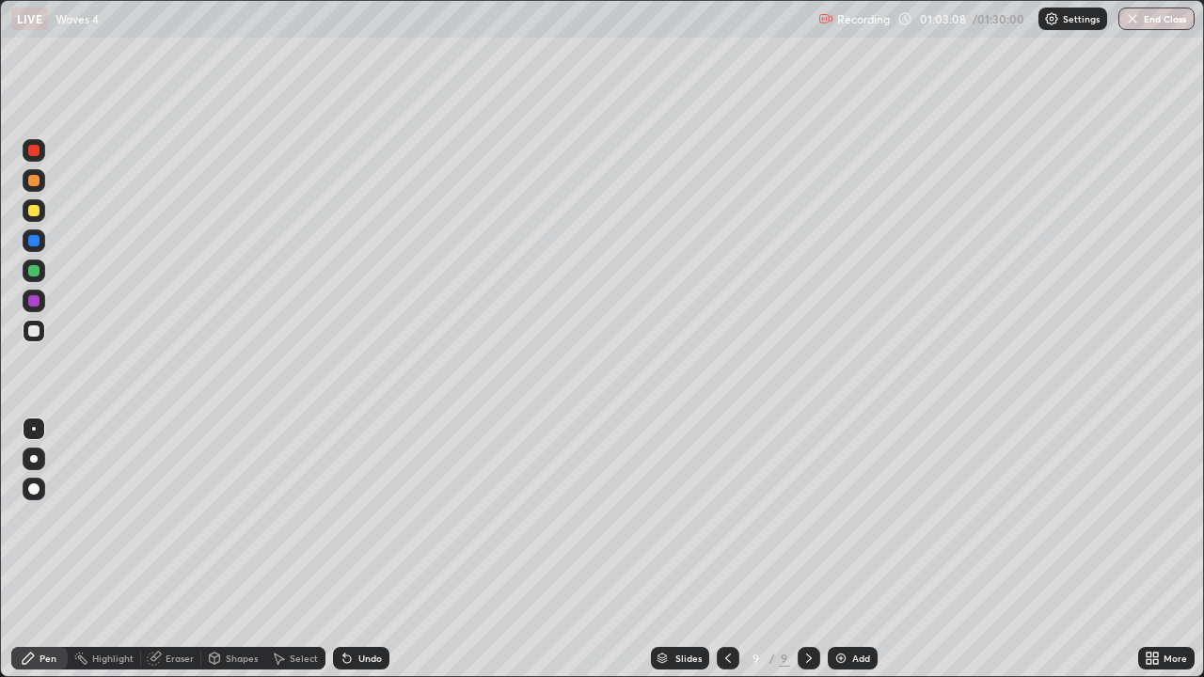
click at [34, 213] on div at bounding box center [33, 210] width 11 height 11
click at [32, 271] on div at bounding box center [33, 270] width 11 height 11
click at [34, 336] on div at bounding box center [33, 331] width 11 height 11
click at [37, 157] on div at bounding box center [34, 150] width 23 height 23
click at [30, 302] on div at bounding box center [33, 300] width 11 height 11
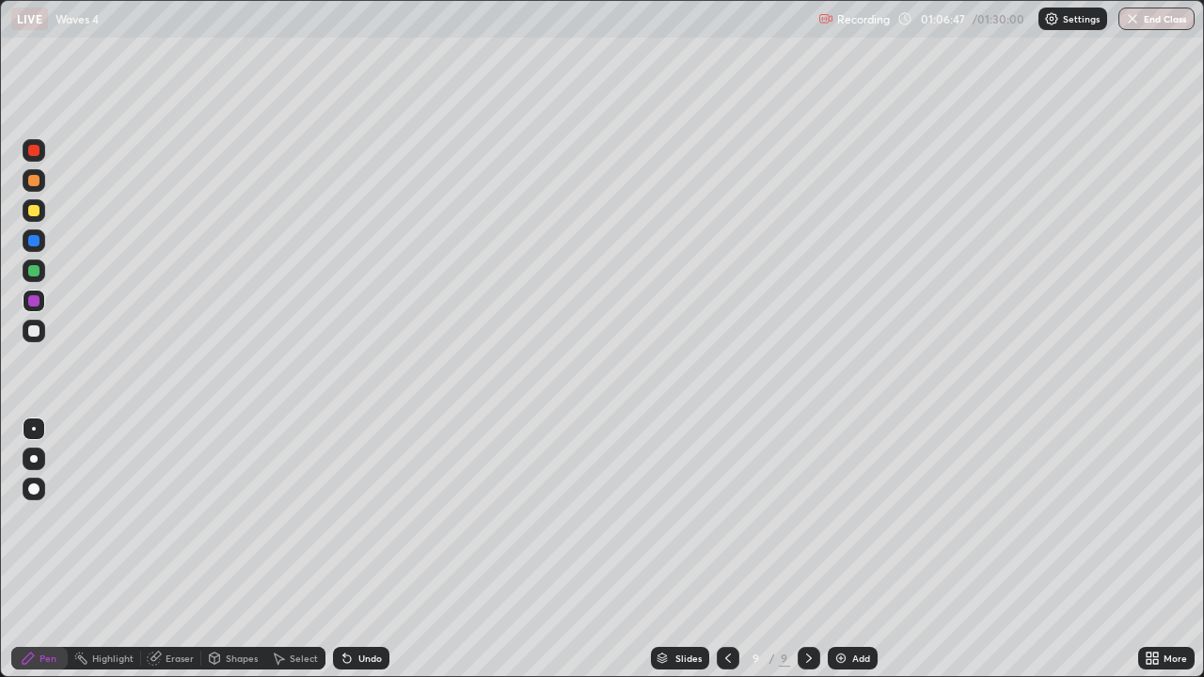
click at [33, 324] on div at bounding box center [34, 331] width 23 height 23
click at [35, 266] on div at bounding box center [33, 270] width 11 height 11
click at [358, 549] on div "Undo" at bounding box center [361, 658] width 56 height 23
click at [37, 333] on div at bounding box center [33, 331] width 11 height 11
click at [637, 37] on div "LIVE Waves 4" at bounding box center [411, 19] width 800 height 38
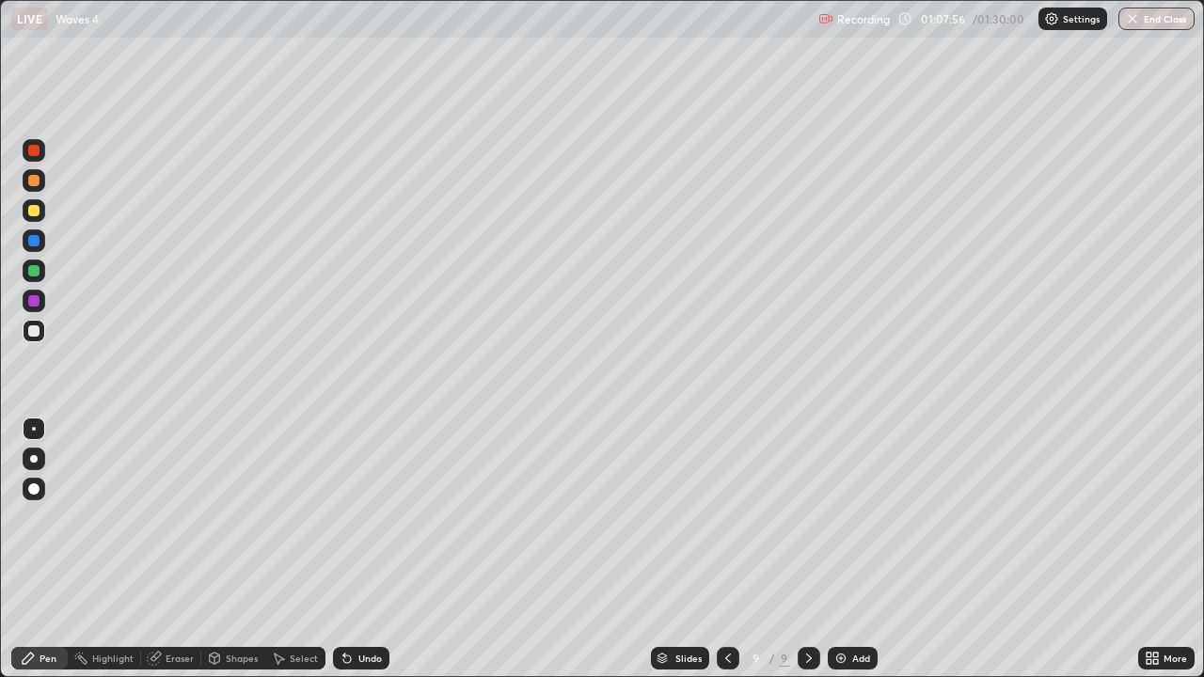
click at [346, 549] on icon at bounding box center [347, 660] width 8 height 8
click at [347, 549] on icon at bounding box center [347, 660] width 8 height 8
click at [350, 549] on icon at bounding box center [347, 658] width 15 height 15
click at [353, 549] on div "Undo" at bounding box center [361, 658] width 56 height 23
click at [358, 549] on div "Undo" at bounding box center [370, 658] width 24 height 9
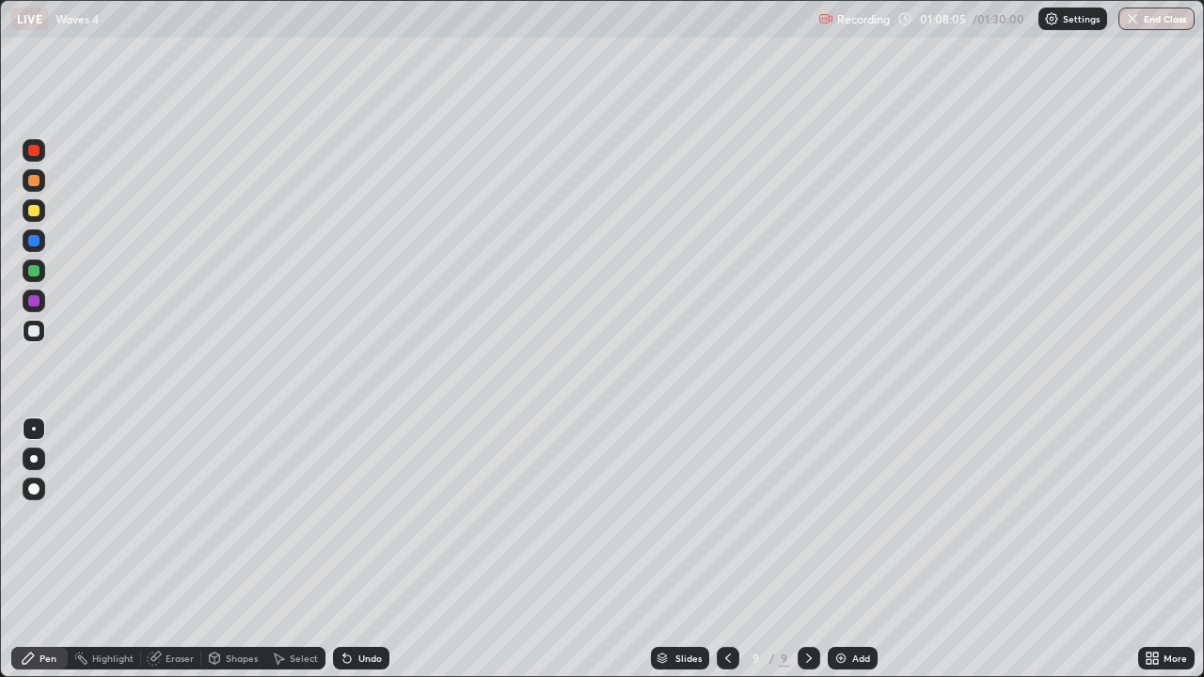
click at [34, 209] on div at bounding box center [33, 210] width 11 height 11
click at [357, 549] on div "Undo" at bounding box center [361, 658] width 56 height 23
click at [358, 549] on div "Undo" at bounding box center [370, 658] width 24 height 9
click at [362, 549] on div "Undo" at bounding box center [361, 658] width 56 height 23
click at [31, 181] on div at bounding box center [33, 180] width 11 height 11
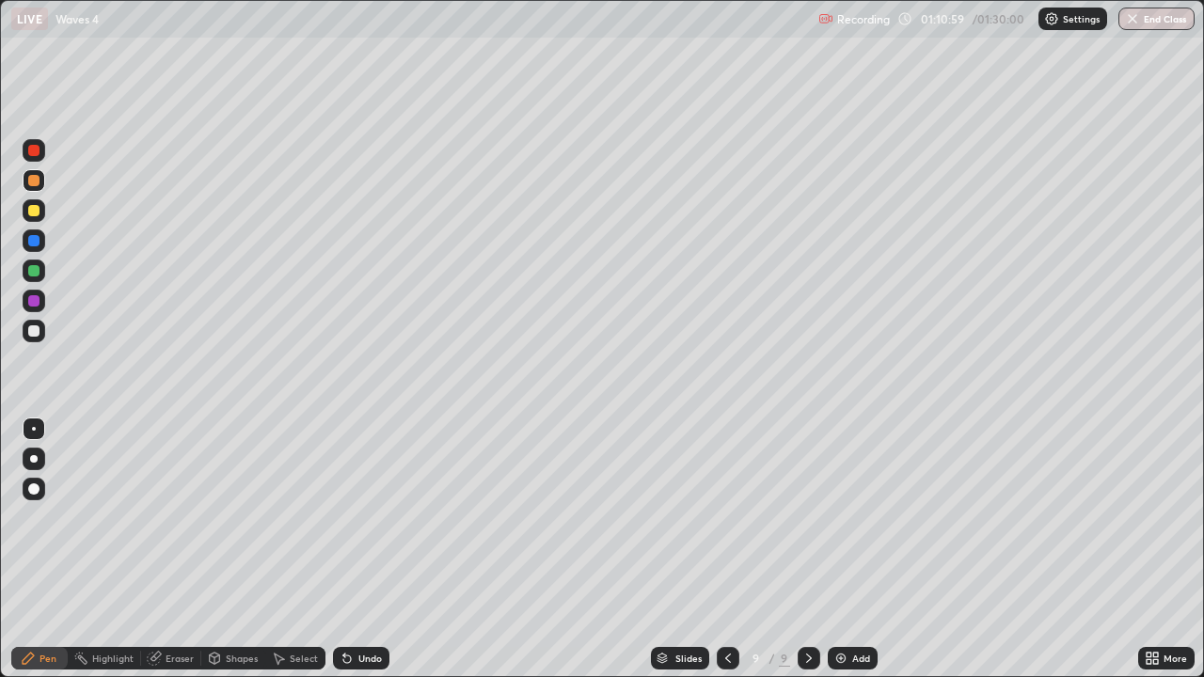
click at [39, 333] on div at bounding box center [33, 331] width 11 height 11
click at [25, 270] on div at bounding box center [34, 271] width 23 height 23
click at [28, 242] on div at bounding box center [33, 240] width 11 height 11
click at [864, 549] on div "Add" at bounding box center [861, 658] width 18 height 9
click at [37, 216] on div at bounding box center [34, 210] width 23 height 23
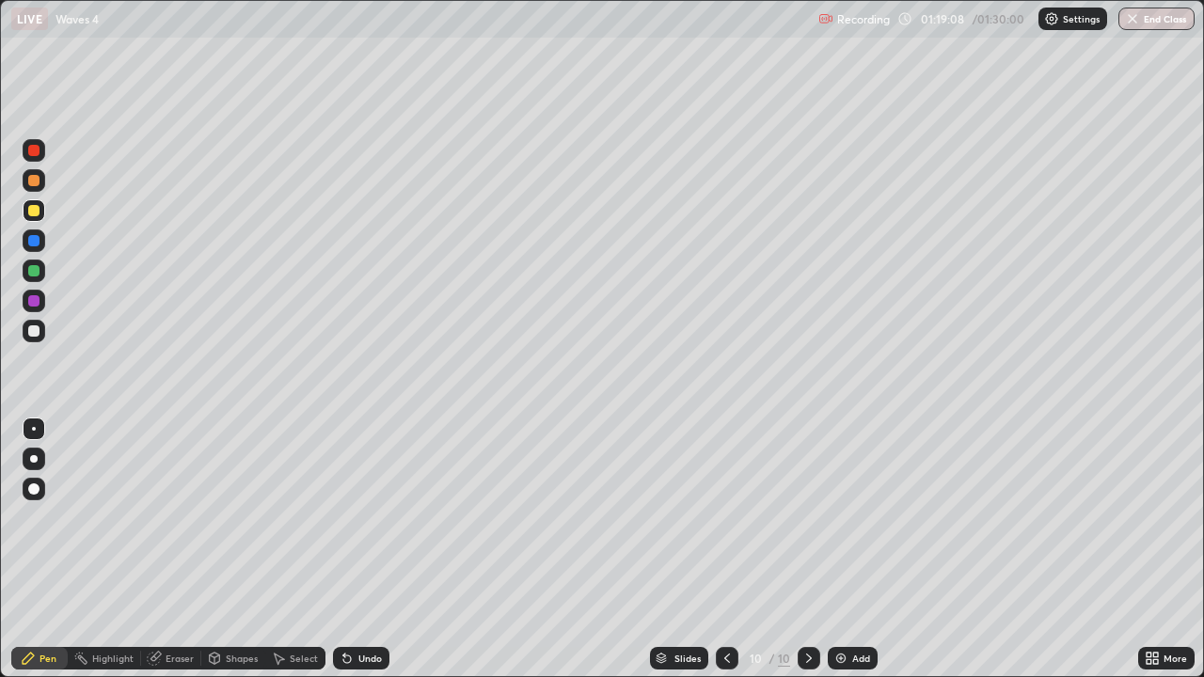
click at [378, 549] on div "Undo" at bounding box center [361, 658] width 56 height 23
click at [359, 549] on div "Undo" at bounding box center [361, 658] width 56 height 23
click at [350, 549] on icon at bounding box center [347, 658] width 15 height 15
click at [32, 152] on div at bounding box center [33, 150] width 11 height 11
click at [35, 304] on div at bounding box center [33, 300] width 11 height 11
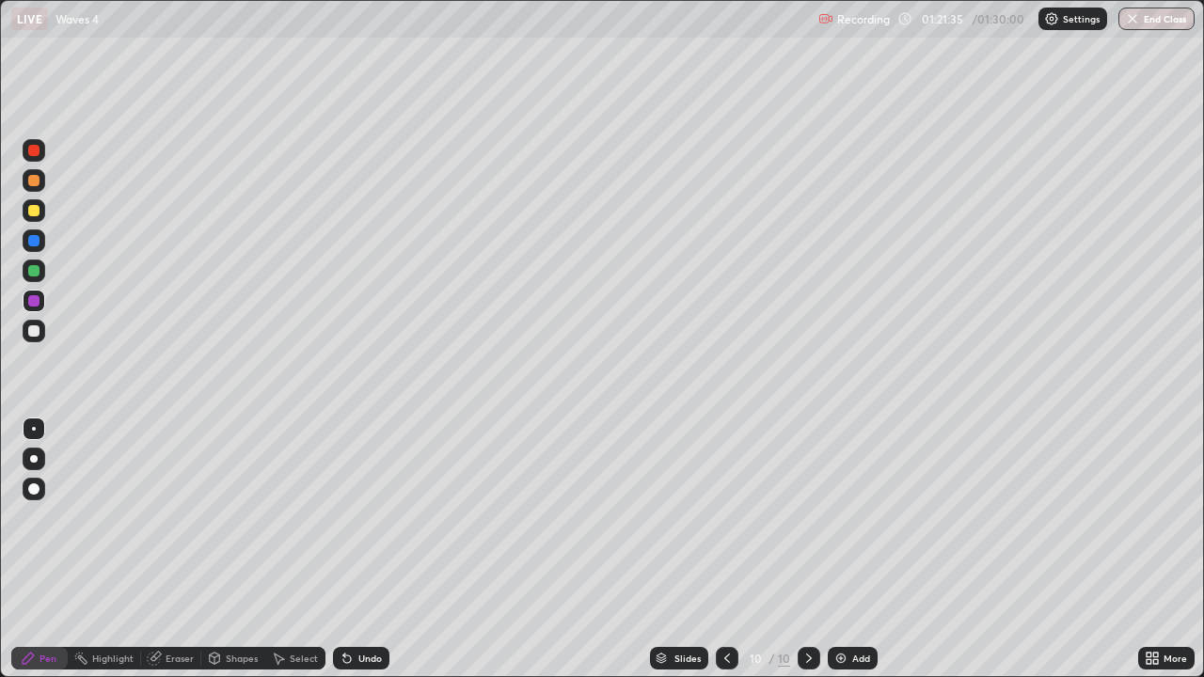
click at [374, 549] on div "Undo" at bounding box center [370, 658] width 24 height 9
click at [30, 238] on div at bounding box center [33, 240] width 11 height 11
click at [34, 158] on div at bounding box center [34, 150] width 23 height 23
click at [359, 549] on div "Undo" at bounding box center [370, 658] width 24 height 9
click at [362, 549] on div "Undo" at bounding box center [370, 658] width 24 height 9
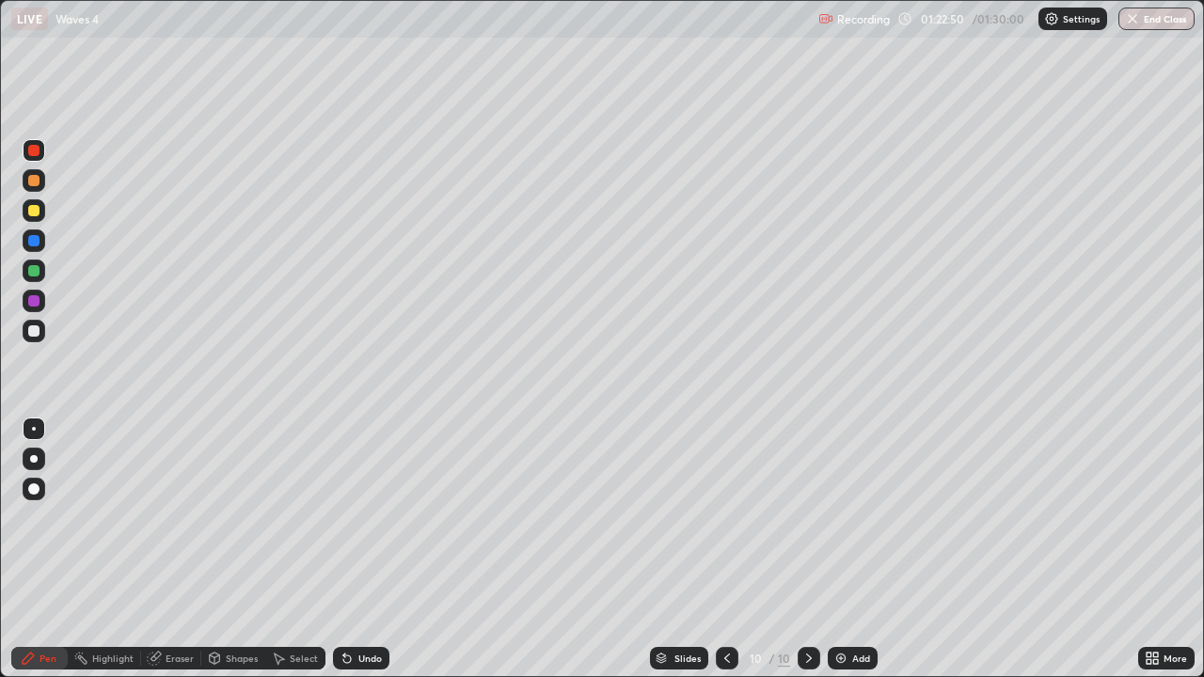
click at [362, 549] on div "Undo" at bounding box center [370, 658] width 24 height 9
click at [42, 214] on div at bounding box center [34, 210] width 23 height 23
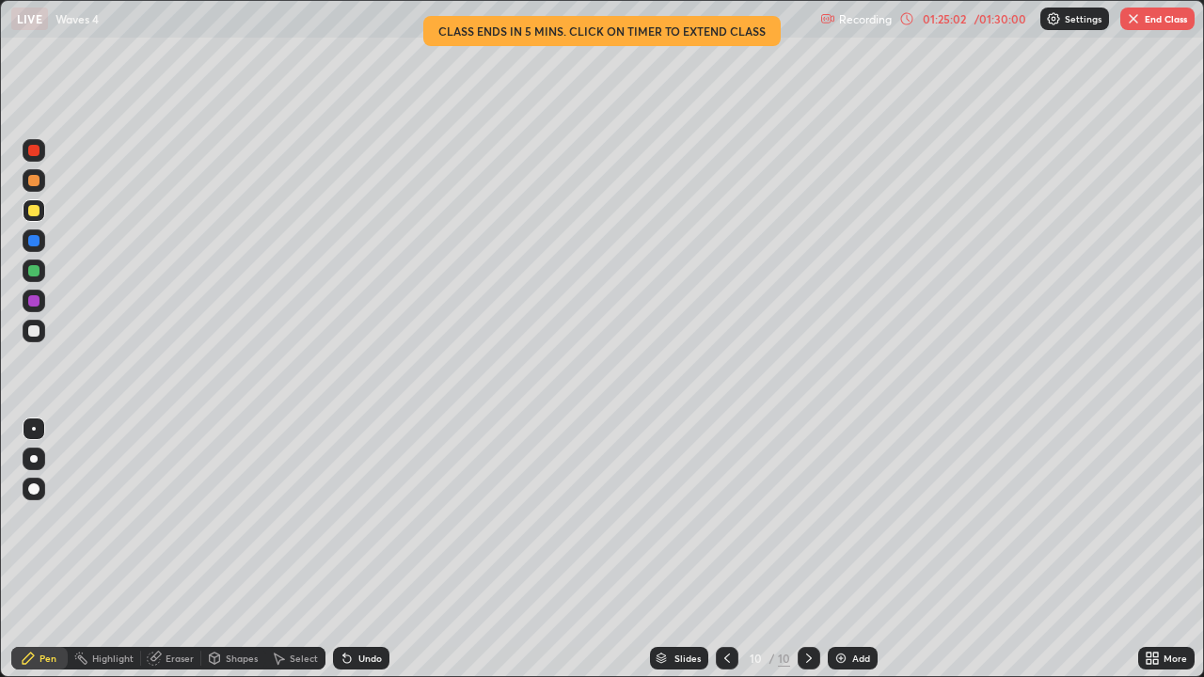
click at [963, 14] on div "01:25:02" at bounding box center [944, 18] width 53 height 11
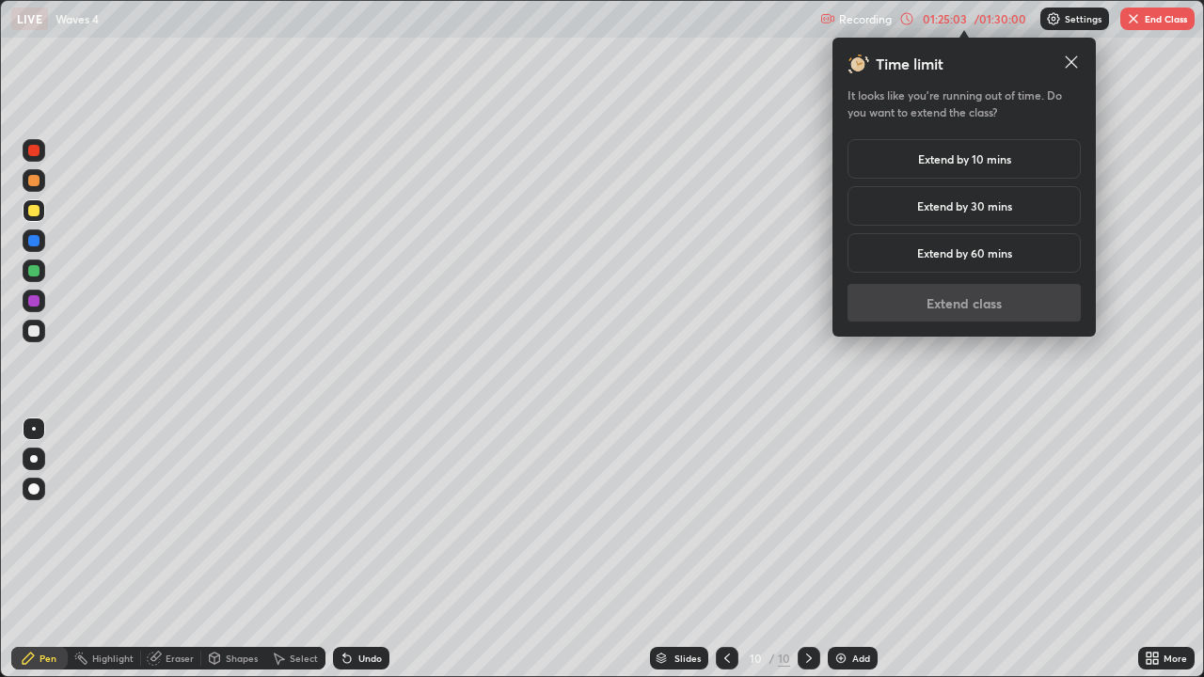
click at [971, 207] on h5 "Extend by 30 mins" at bounding box center [964, 206] width 95 height 17
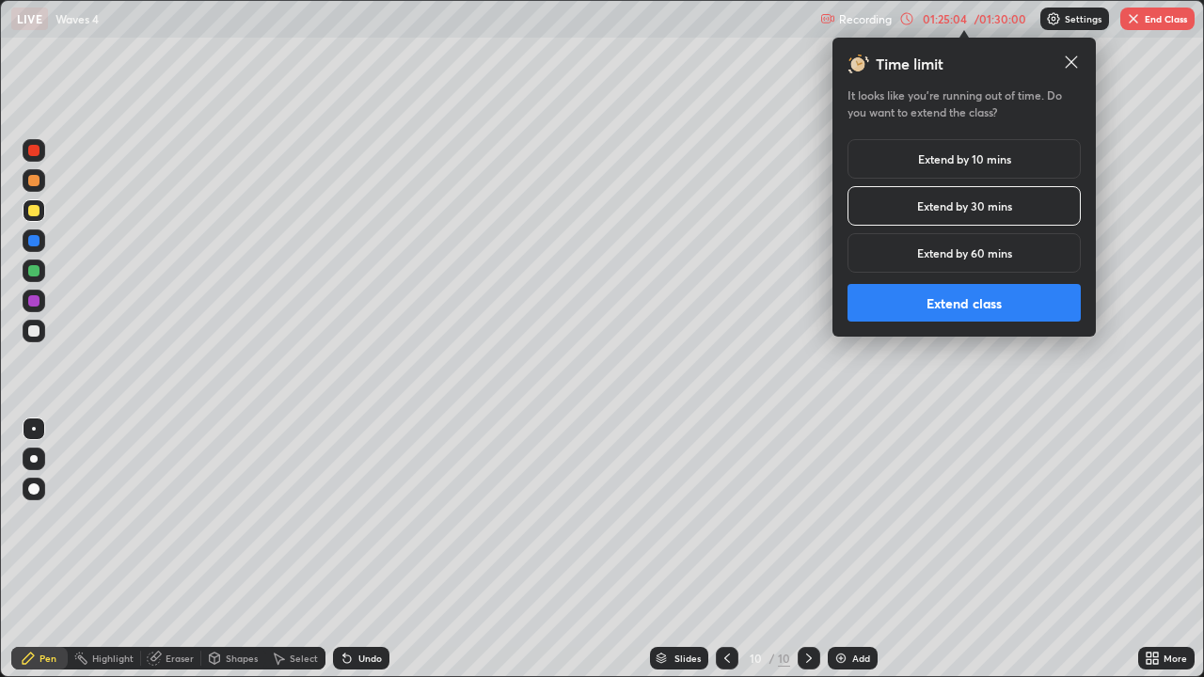
click at [959, 303] on button "Extend class" at bounding box center [964, 303] width 233 height 38
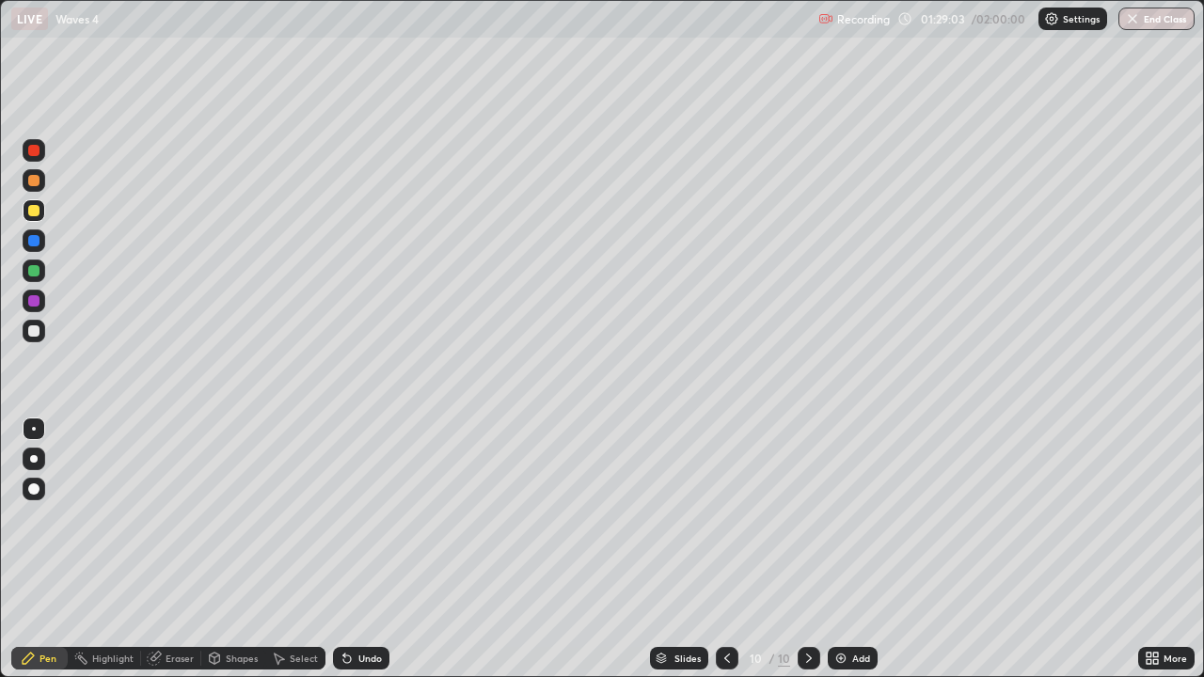
click at [853, 549] on div "Add" at bounding box center [861, 658] width 18 height 9
click at [31, 270] on div at bounding box center [33, 270] width 11 height 11
click at [31, 151] on div at bounding box center [33, 150] width 11 height 11
click at [33, 183] on div at bounding box center [33, 180] width 11 height 11
click at [37, 240] on div at bounding box center [33, 240] width 11 height 11
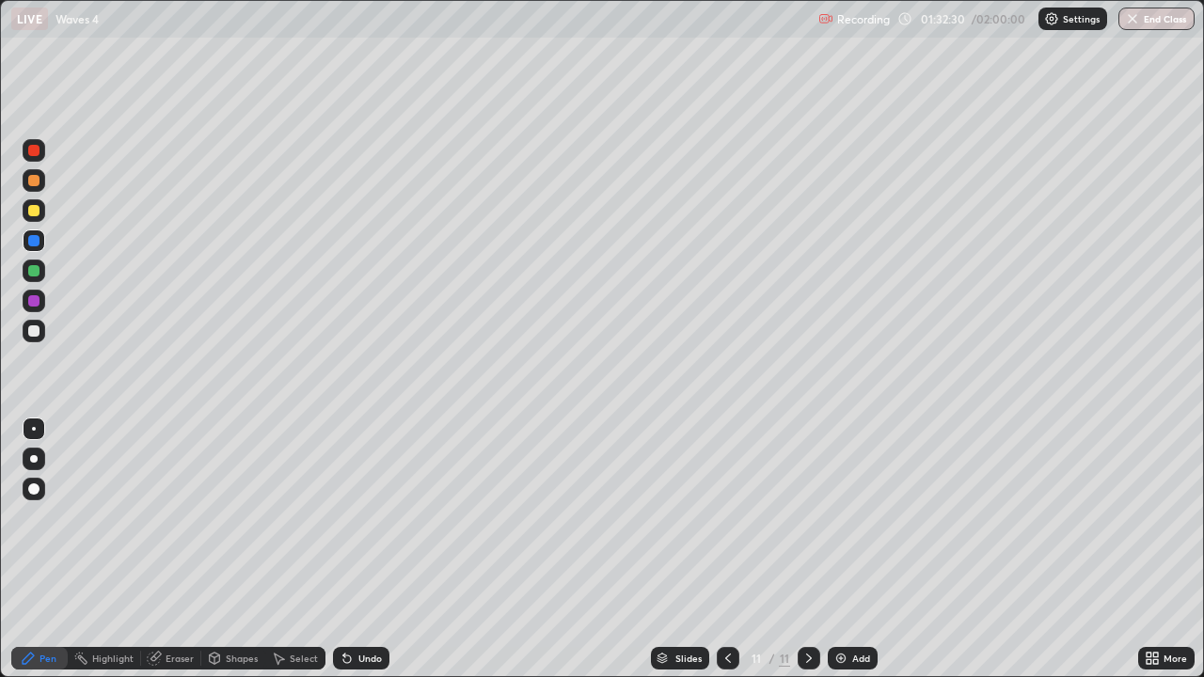
click at [33, 337] on div at bounding box center [34, 331] width 23 height 23
click at [358, 549] on div "Undo" at bounding box center [370, 658] width 24 height 9
click at [353, 549] on div "Undo" at bounding box center [361, 658] width 56 height 23
click at [41, 217] on div at bounding box center [34, 210] width 23 height 23
click at [846, 549] on img at bounding box center [841, 658] width 15 height 15
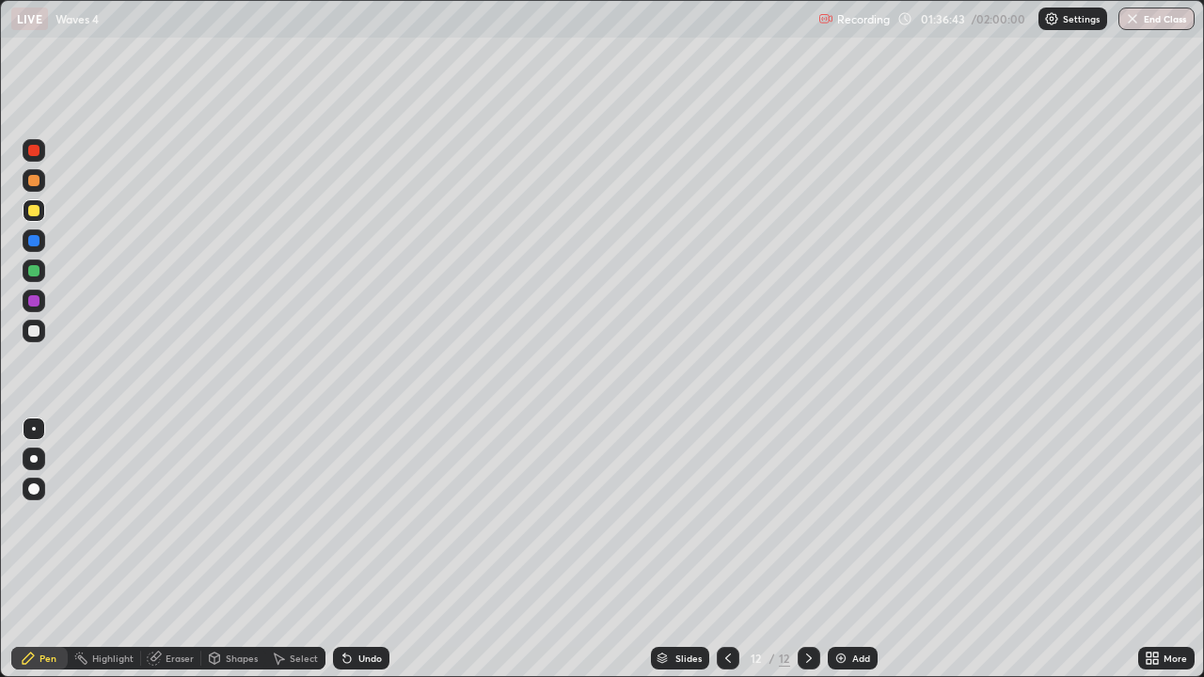
click at [33, 333] on div at bounding box center [33, 331] width 11 height 11
click at [33, 212] on div at bounding box center [33, 210] width 11 height 11
click at [34, 180] on div at bounding box center [33, 180] width 11 height 11
click at [28, 272] on div at bounding box center [33, 270] width 11 height 11
click at [34, 238] on div at bounding box center [33, 240] width 11 height 11
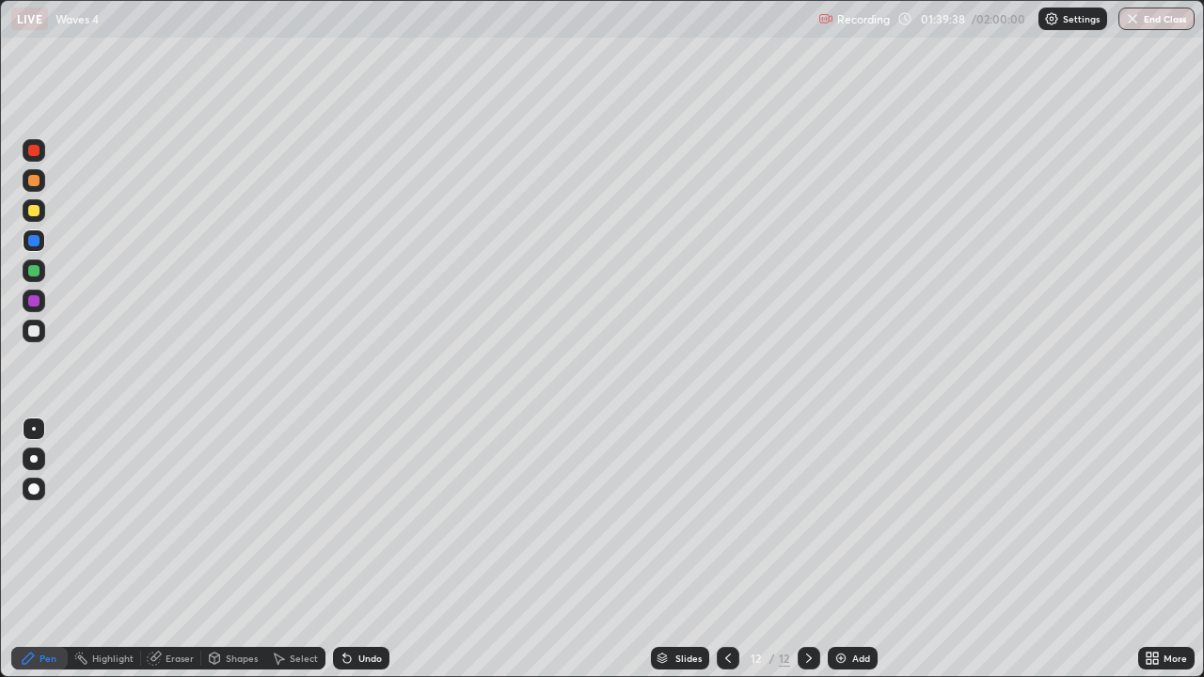
click at [30, 304] on div at bounding box center [33, 300] width 11 height 11
click at [28, 214] on div at bounding box center [33, 210] width 11 height 11
click at [38, 182] on div at bounding box center [33, 180] width 11 height 11
click at [33, 329] on div at bounding box center [33, 331] width 11 height 11
click at [160, 549] on icon at bounding box center [154, 658] width 15 height 15
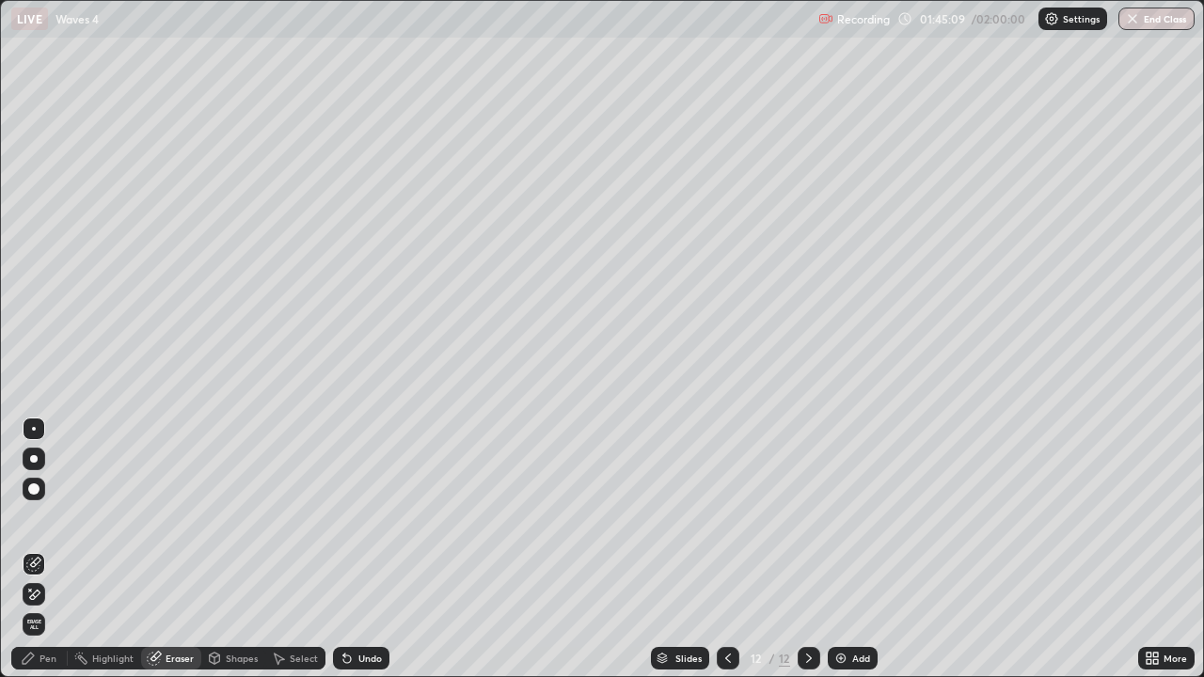
click at [34, 549] on icon at bounding box center [28, 658] width 15 height 15
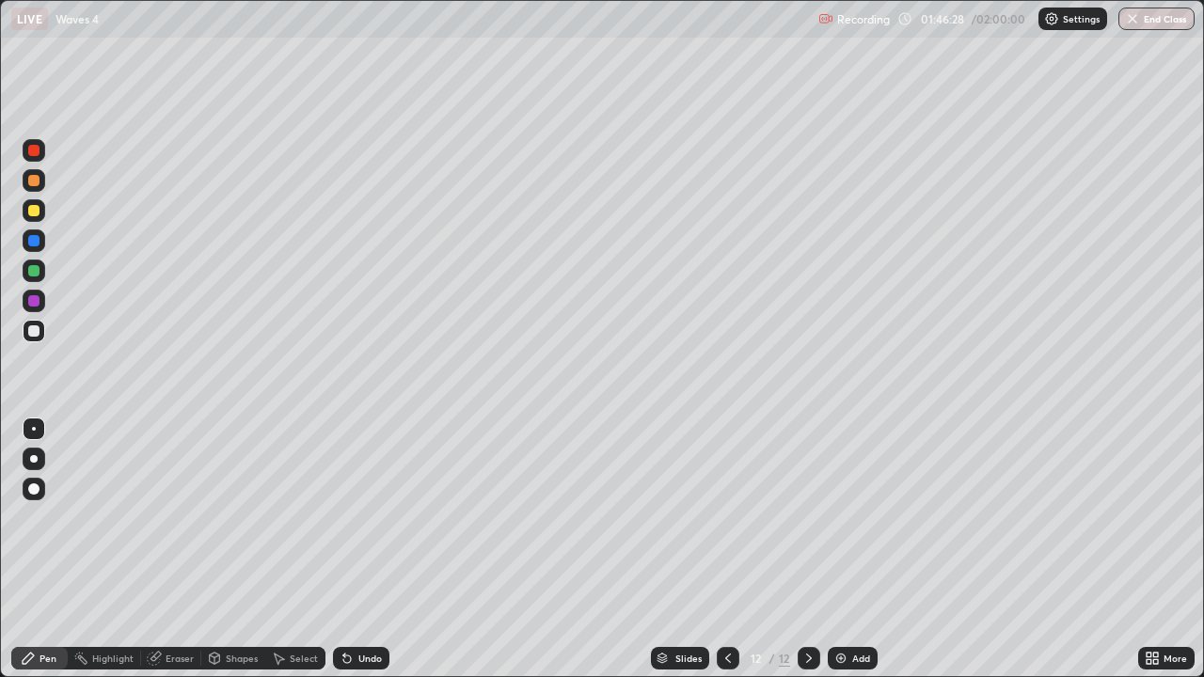
click at [30, 273] on div at bounding box center [33, 270] width 11 height 11
click at [852, 549] on div "Add" at bounding box center [861, 658] width 18 height 9
click at [32, 333] on div at bounding box center [33, 331] width 11 height 11
click at [358, 549] on div "Undo" at bounding box center [370, 658] width 24 height 9
click at [351, 549] on icon at bounding box center [347, 658] width 15 height 15
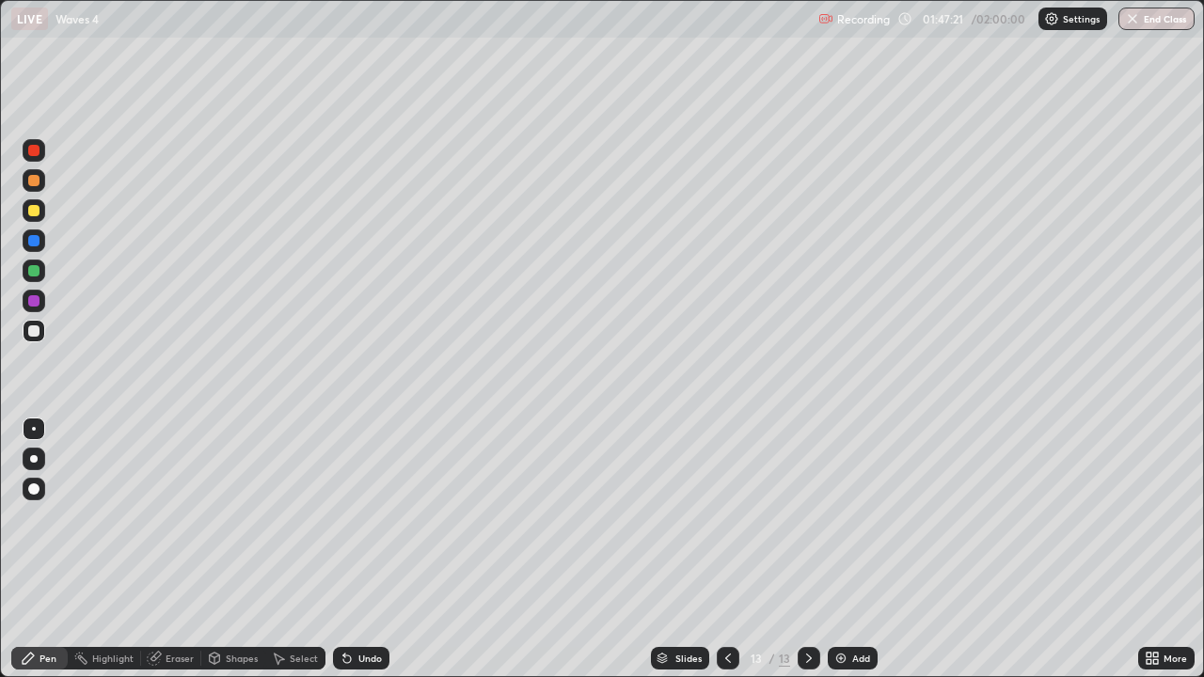
click at [352, 549] on icon at bounding box center [347, 658] width 15 height 15
click at [344, 549] on icon at bounding box center [347, 660] width 8 height 8
click at [31, 153] on div at bounding box center [33, 150] width 11 height 11
click at [30, 325] on div at bounding box center [34, 331] width 23 height 23
click at [371, 549] on div "Undo" at bounding box center [370, 658] width 24 height 9
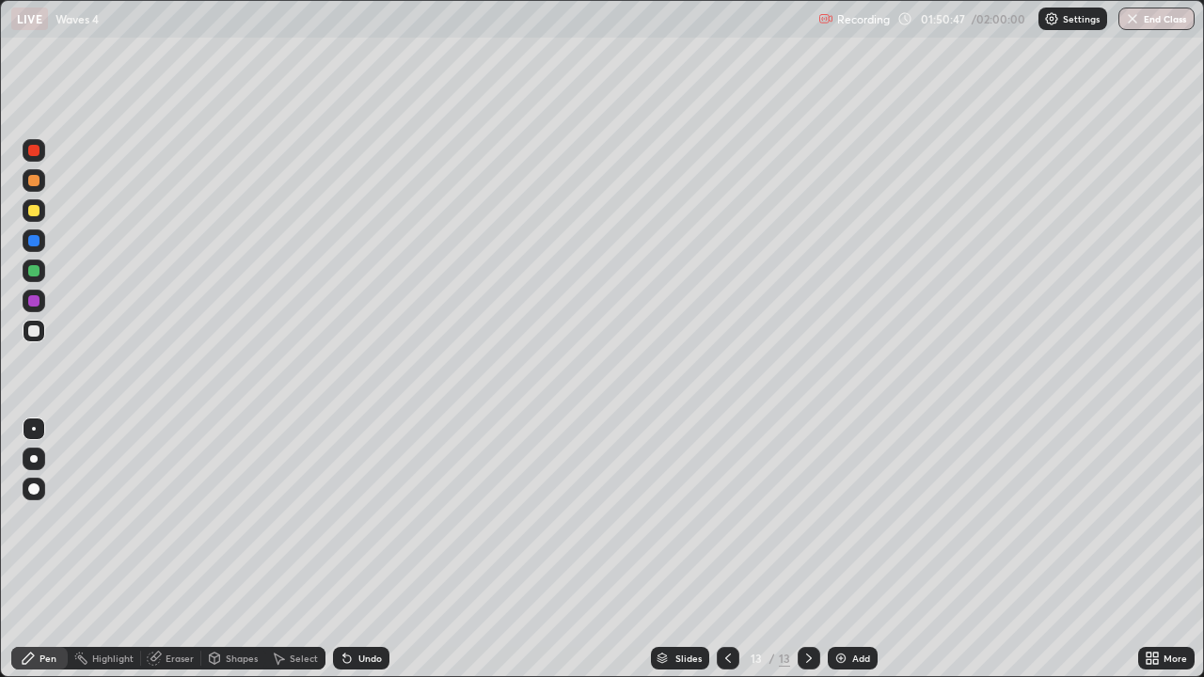
click at [37, 211] on div at bounding box center [33, 210] width 11 height 11
click at [861, 549] on div "Add" at bounding box center [853, 658] width 50 height 23
click at [30, 246] on div at bounding box center [33, 240] width 11 height 11
click at [40, 188] on div at bounding box center [34, 180] width 23 height 23
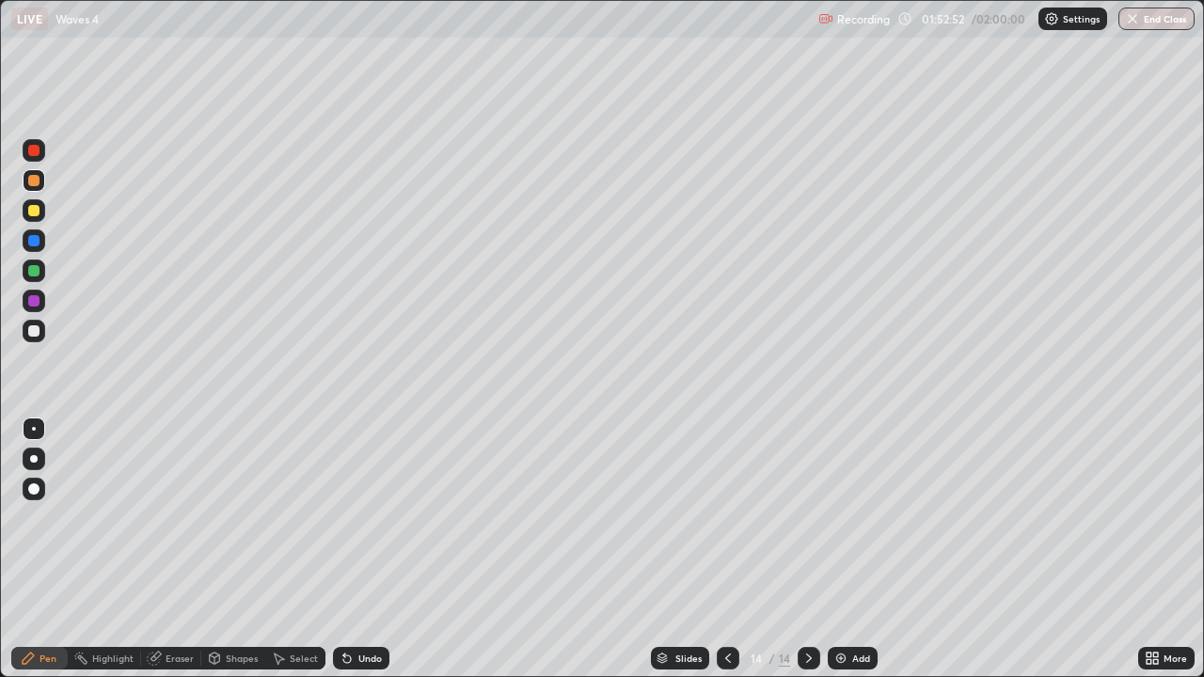
click at [31, 151] on div at bounding box center [33, 150] width 11 height 11
click at [358, 661] on div "Undo" at bounding box center [370, 658] width 24 height 9
click at [359, 662] on div "Undo" at bounding box center [370, 658] width 24 height 9
click at [365, 658] on div "Undo" at bounding box center [370, 658] width 24 height 9
click at [31, 185] on div at bounding box center [33, 180] width 11 height 11
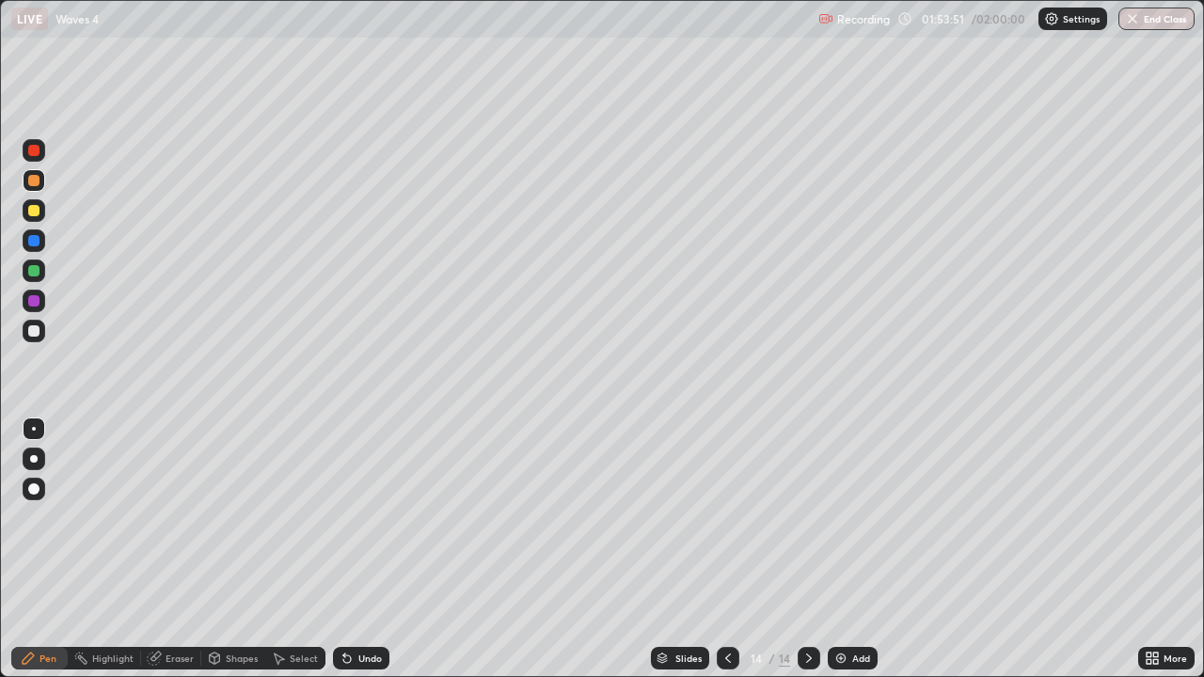
click at [726, 659] on icon at bounding box center [728, 658] width 15 height 15
click at [692, 661] on div "Slides" at bounding box center [689, 658] width 26 height 9
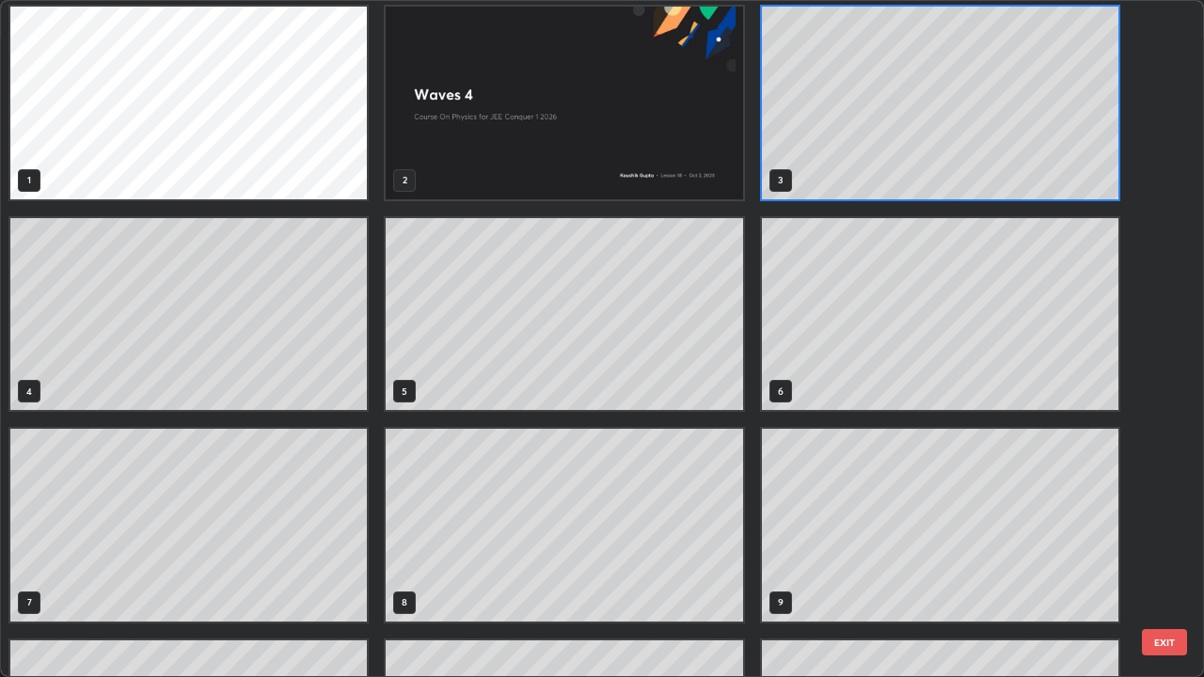
scroll to position [0, 0]
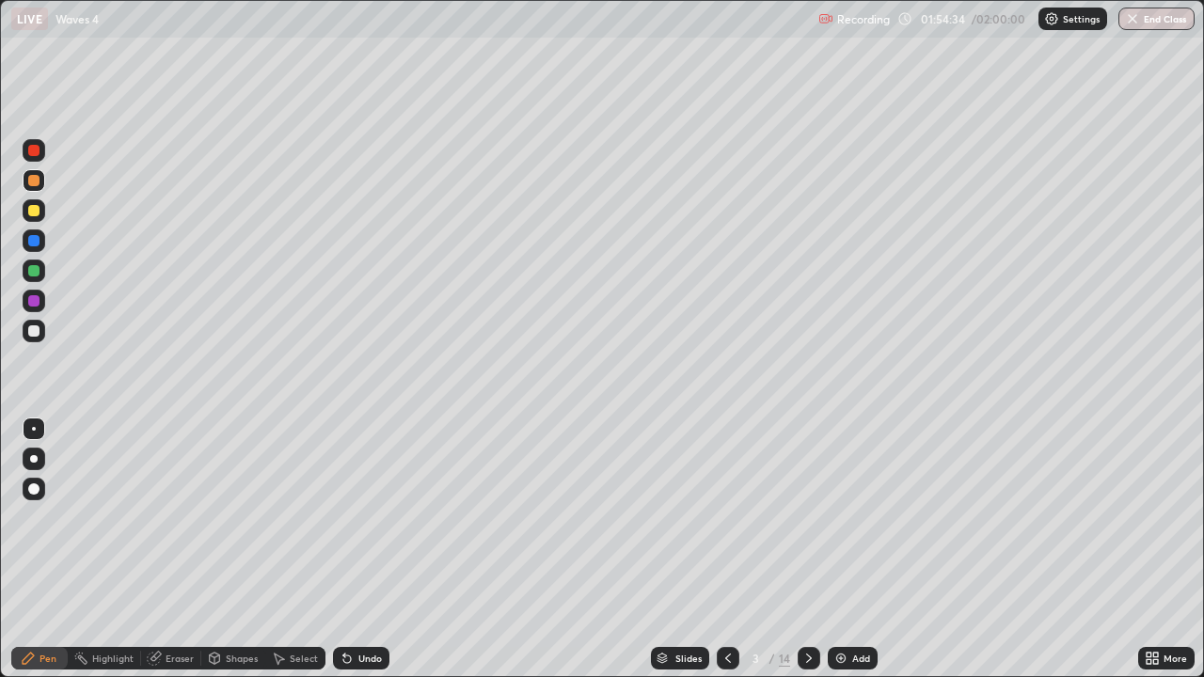
click at [809, 659] on icon at bounding box center [809, 658] width 6 height 9
click at [810, 660] on icon at bounding box center [809, 658] width 15 height 15
click at [807, 661] on icon at bounding box center [809, 658] width 15 height 15
click at [804, 659] on icon at bounding box center [809, 658] width 15 height 15
click at [809, 660] on icon at bounding box center [809, 658] width 15 height 15
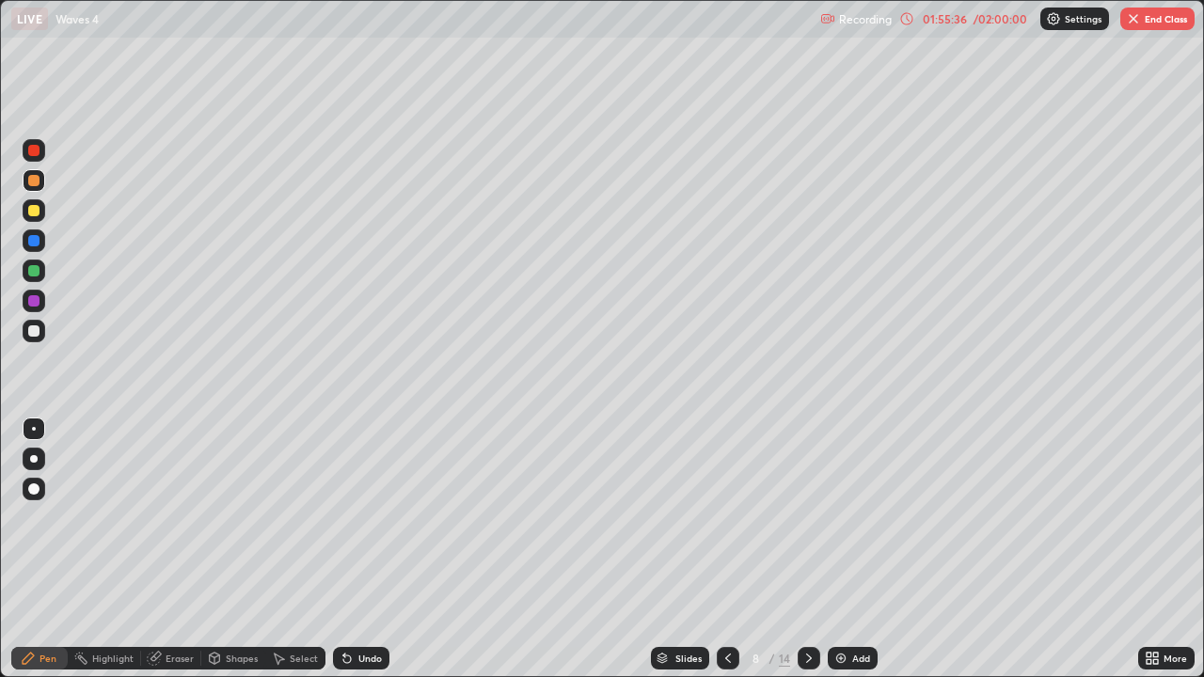
click at [807, 661] on icon at bounding box center [809, 658] width 6 height 9
click at [725, 661] on icon at bounding box center [728, 658] width 15 height 15
click at [808, 661] on icon at bounding box center [809, 658] width 15 height 15
click at [806, 661] on icon at bounding box center [809, 658] width 6 height 9
click at [808, 665] on icon at bounding box center [809, 658] width 15 height 15
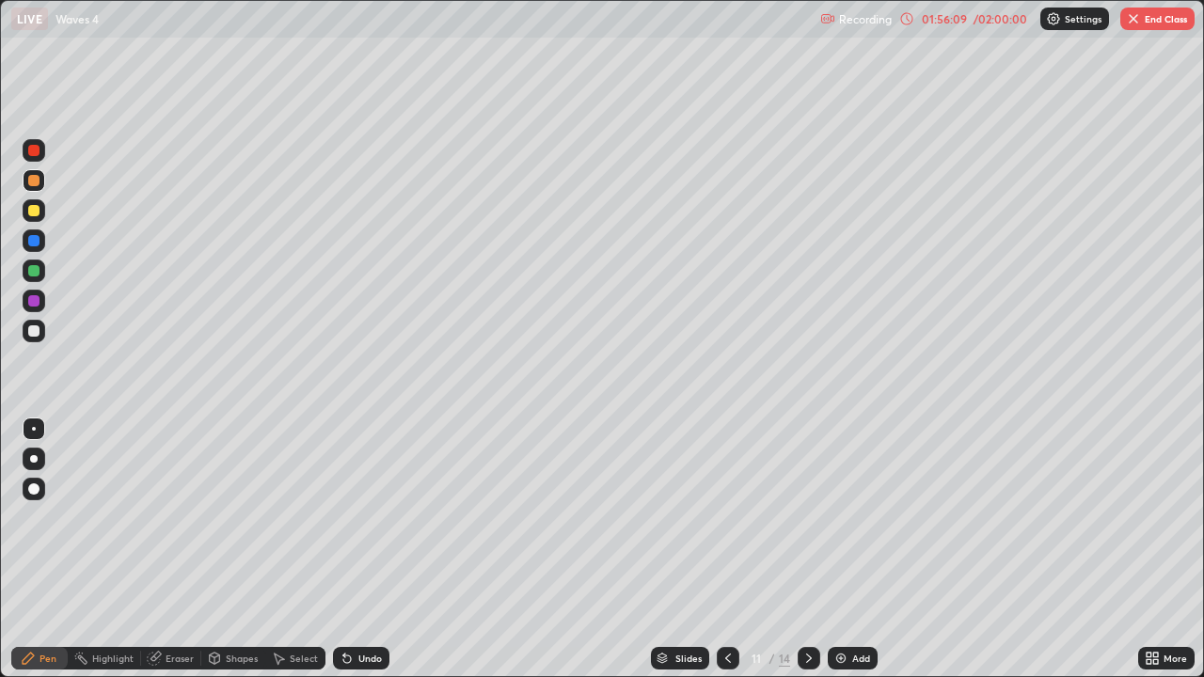
click at [806, 661] on icon at bounding box center [809, 658] width 6 height 9
click at [807, 660] on icon at bounding box center [809, 658] width 6 height 9
click at [807, 661] on icon at bounding box center [809, 658] width 15 height 15
click at [699, 655] on div "Slides" at bounding box center [689, 658] width 26 height 9
click at [803, 658] on icon at bounding box center [809, 658] width 15 height 15
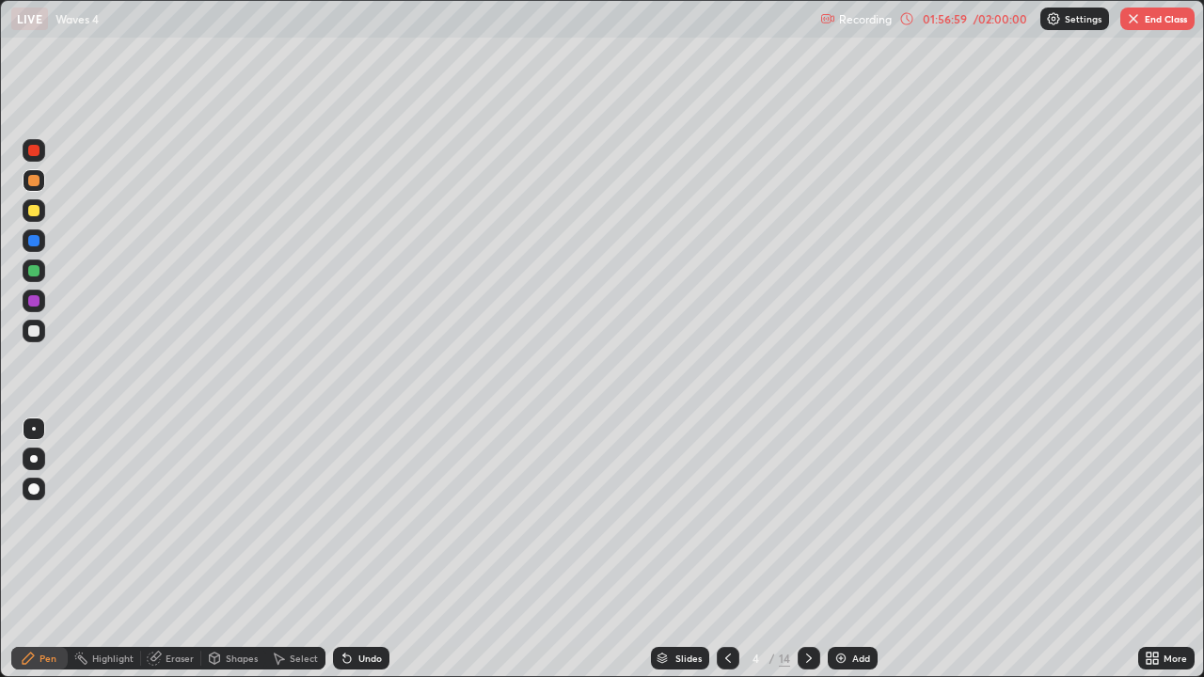
click at [1150, 23] on button "End Class" at bounding box center [1158, 19] width 74 height 23
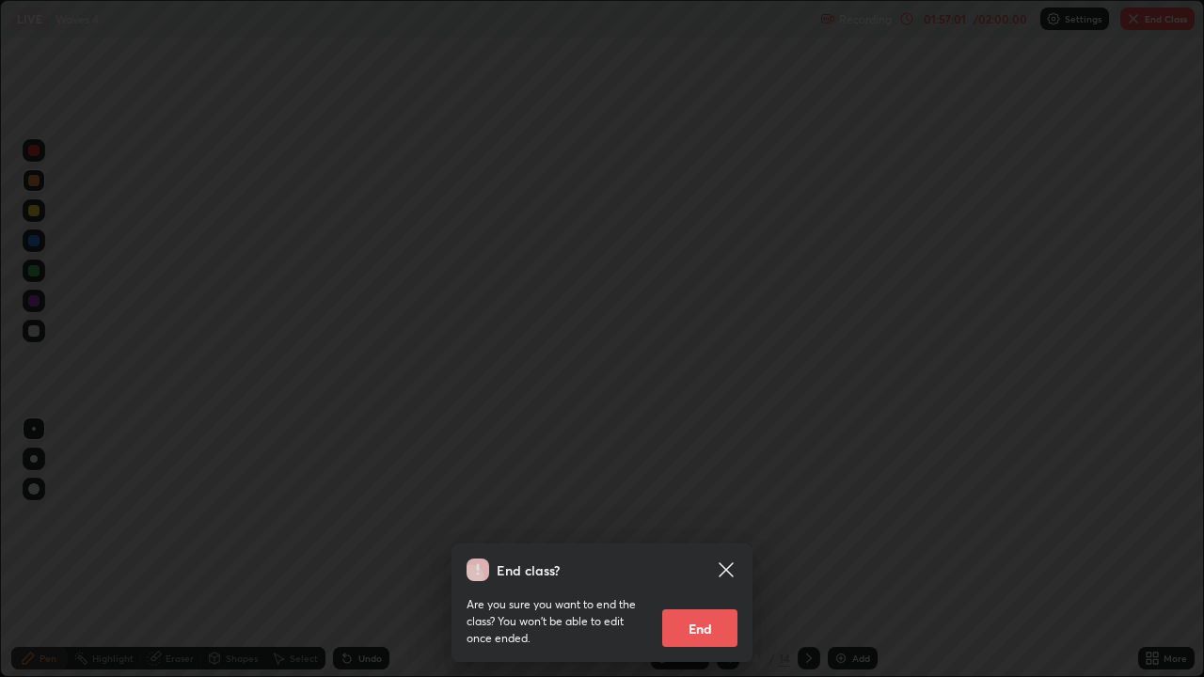
click at [683, 618] on button "End" at bounding box center [699, 629] width 75 height 38
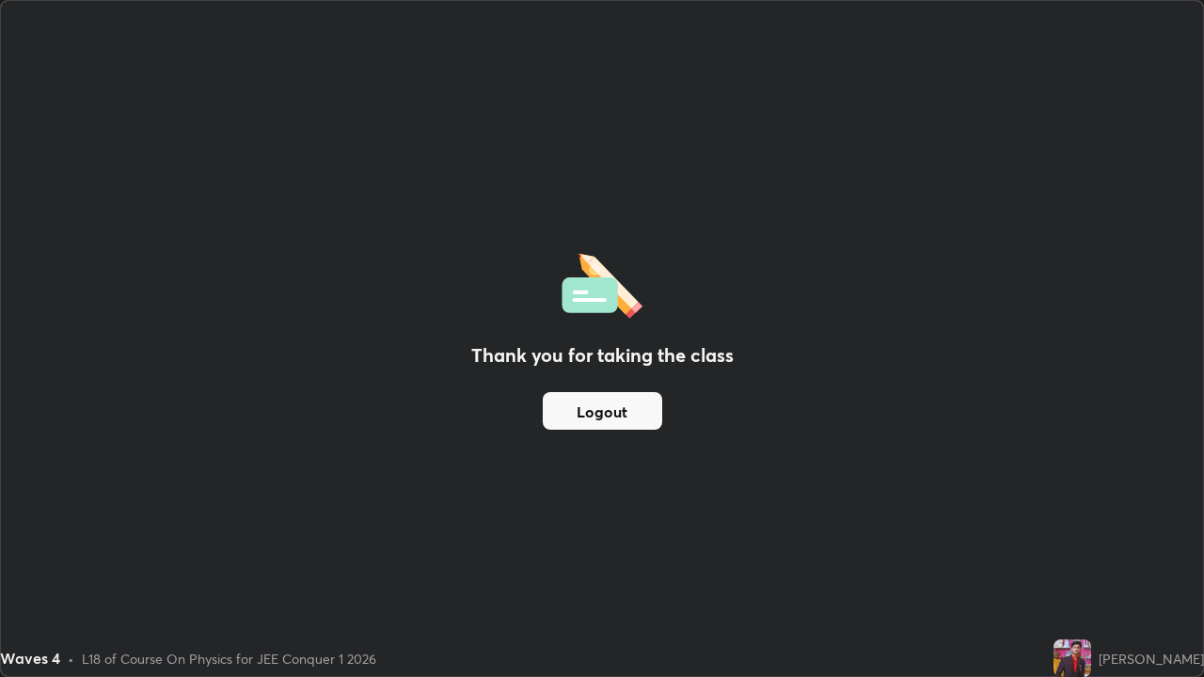
click at [595, 414] on button "Logout" at bounding box center [602, 411] width 119 height 38
click at [606, 420] on button "Logout" at bounding box center [602, 411] width 119 height 38
click at [606, 405] on button "Logout" at bounding box center [602, 411] width 119 height 38
click at [608, 408] on button "Logout" at bounding box center [602, 411] width 119 height 38
click at [605, 406] on button "Logout" at bounding box center [602, 411] width 119 height 38
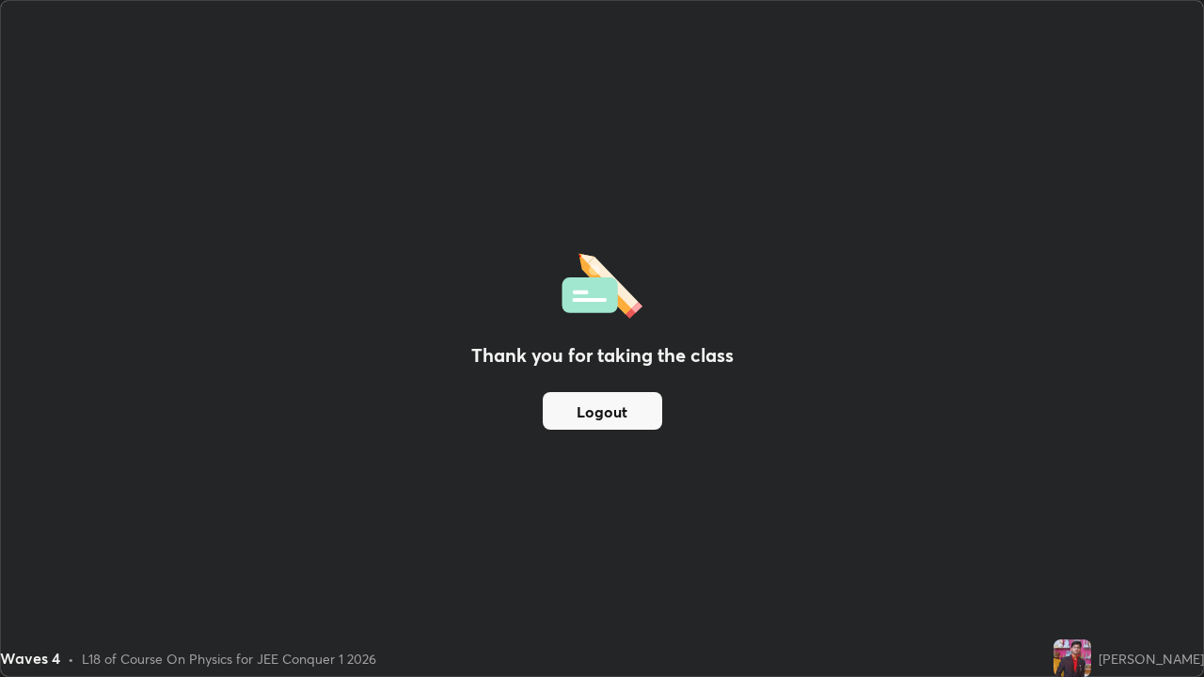
click at [601, 411] on button "Logout" at bounding box center [602, 411] width 119 height 38
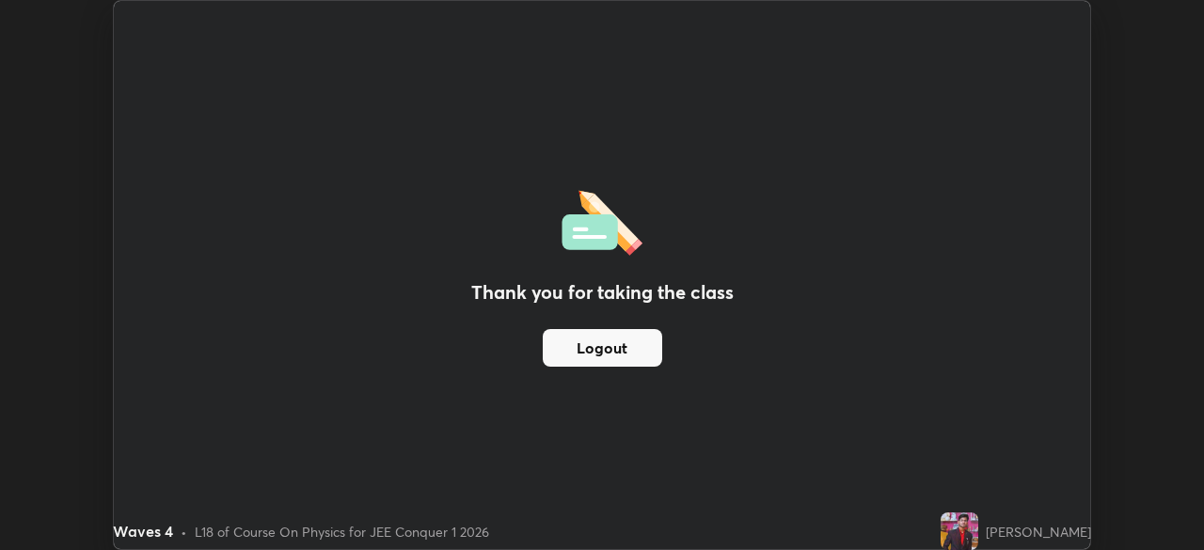
scroll to position [93539, 92885]
click at [606, 347] on button "Logout" at bounding box center [602, 348] width 119 height 38
click at [628, 352] on button "Logout" at bounding box center [602, 348] width 119 height 38
click at [629, 342] on button "Logout" at bounding box center [602, 348] width 119 height 38
